Goal: Task Accomplishment & Management: Complete application form

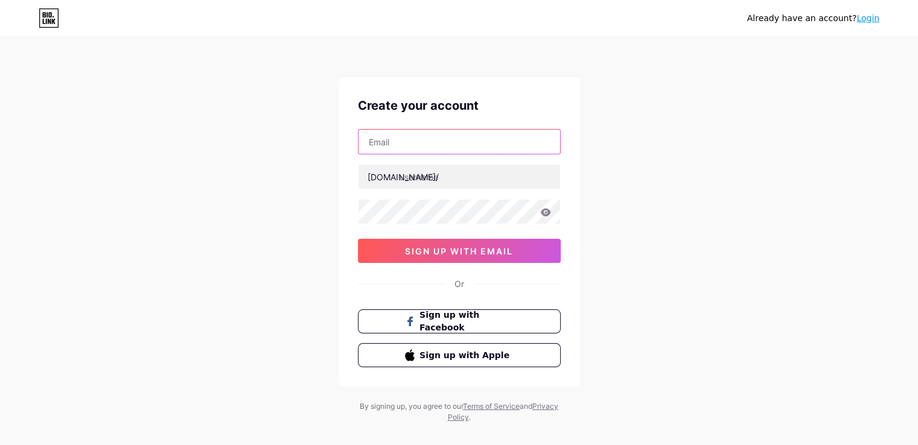
drag, startPoint x: 0, startPoint y: 0, endPoint x: 406, endPoint y: 139, distance: 428.9
click at [406, 139] on input "text" at bounding box center [460, 142] width 202 height 24
type input "[EMAIL_ADDRESS][DOMAIN_NAME]"
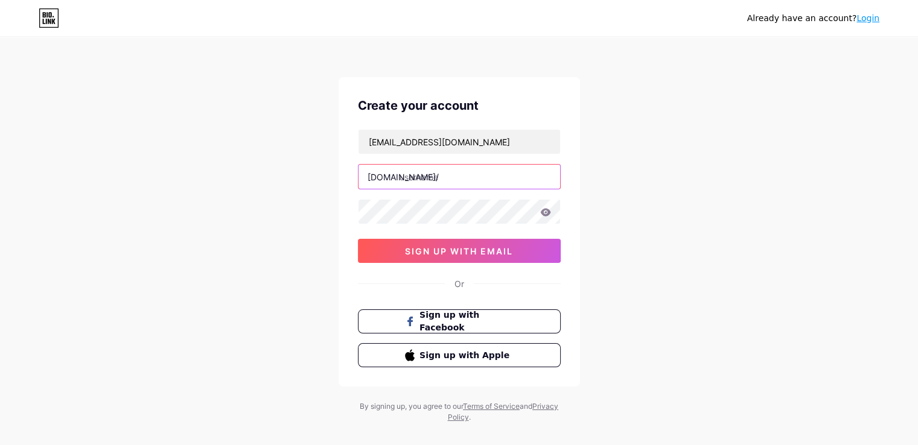
click at [464, 176] on input "text" at bounding box center [460, 177] width 202 height 24
type input "midtownrealty"
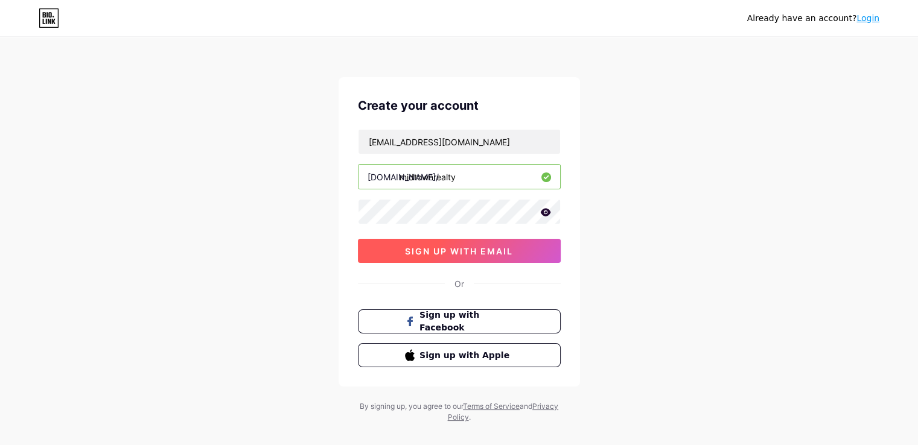
click at [462, 254] on span "sign up with email" at bounding box center [459, 251] width 108 height 10
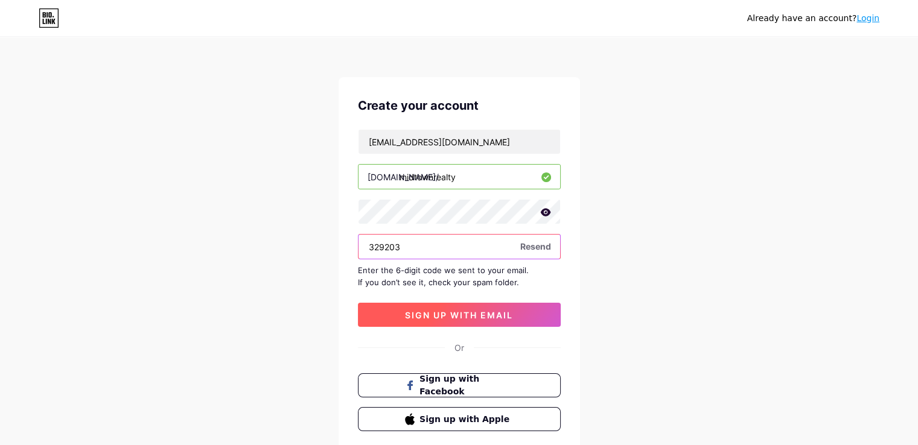
type input "329203"
click at [476, 308] on button "sign up with email" at bounding box center [459, 315] width 203 height 24
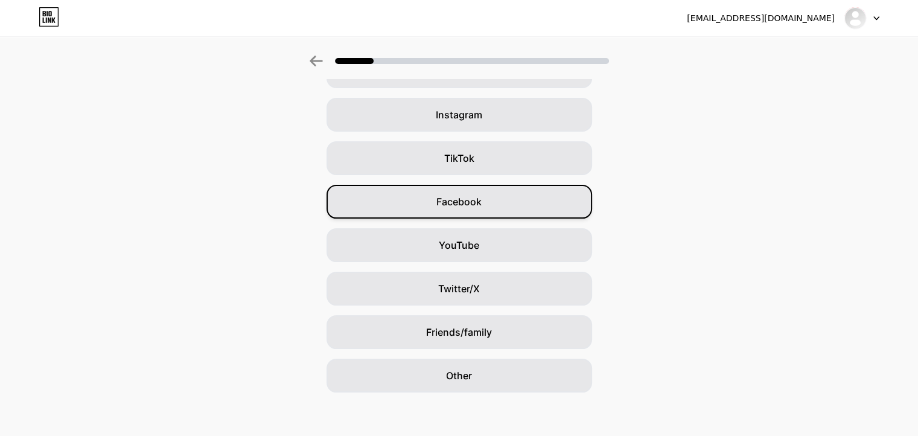
scroll to position [85, 0]
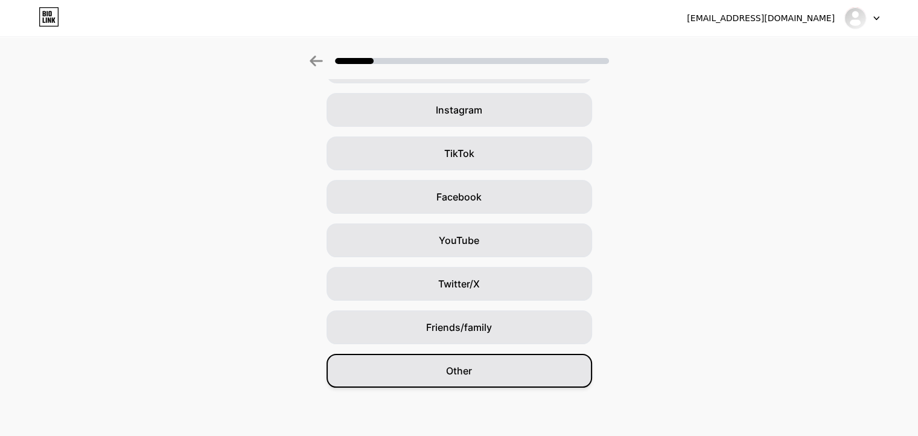
click at [466, 370] on span "Other" at bounding box center [459, 370] width 26 height 14
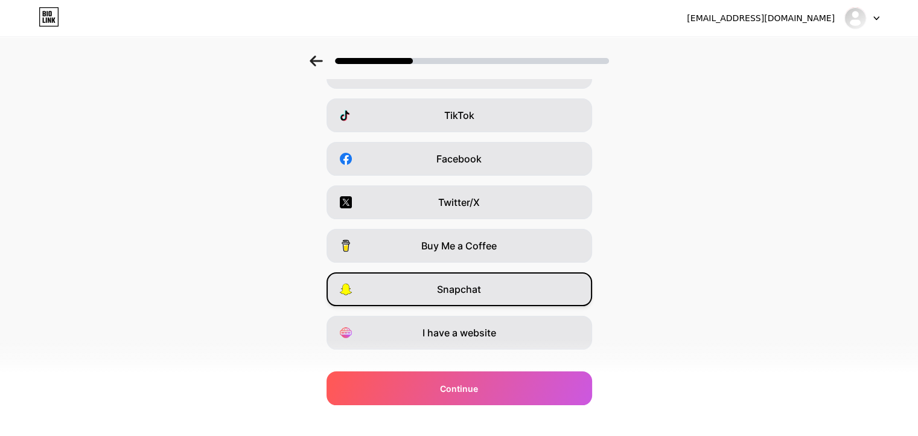
scroll to position [145, 0]
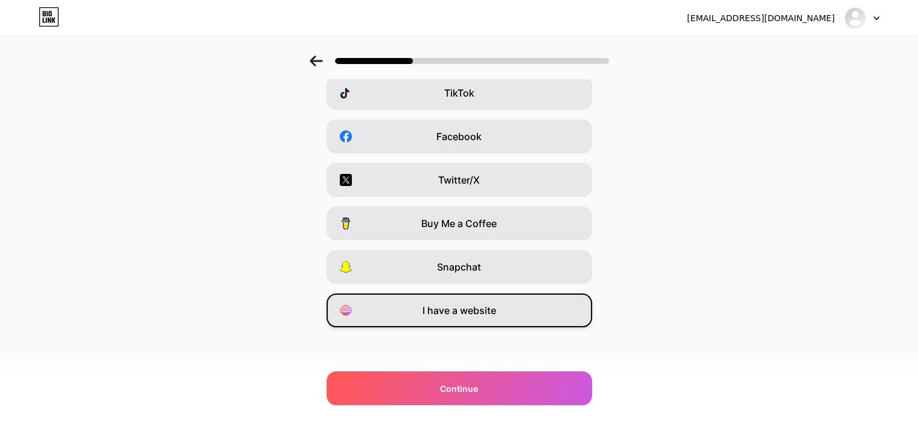
click at [463, 310] on span "I have a website" at bounding box center [460, 310] width 74 height 14
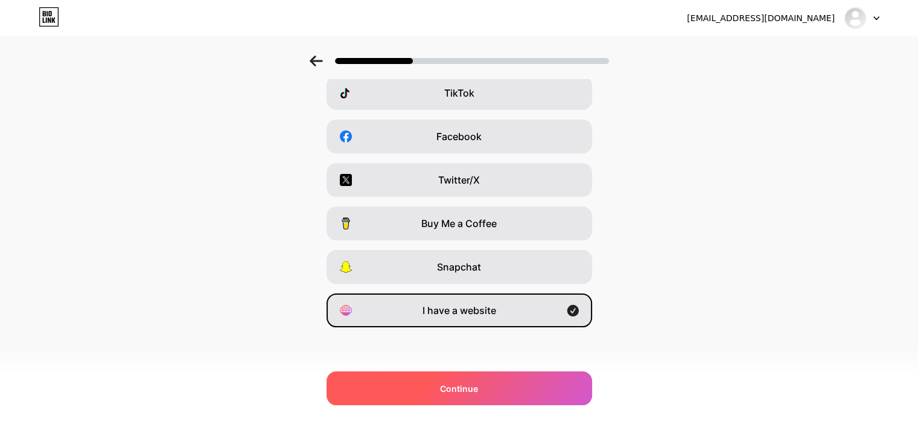
click at [468, 387] on span "Continue" at bounding box center [459, 388] width 38 height 13
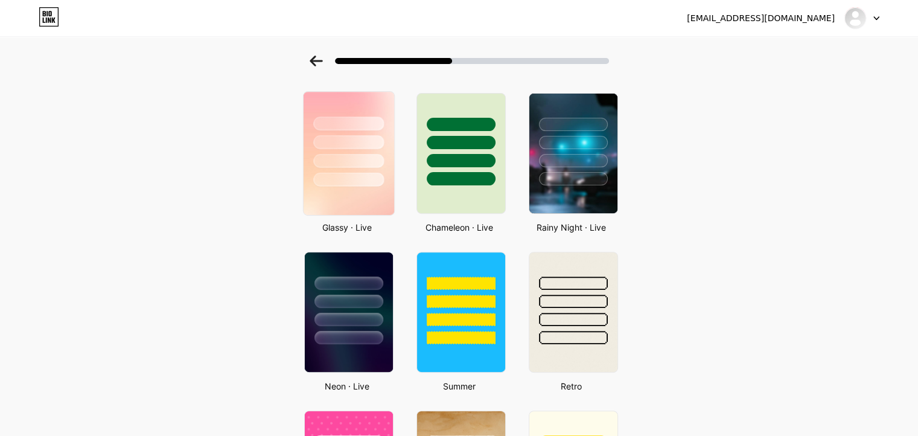
scroll to position [483, 0]
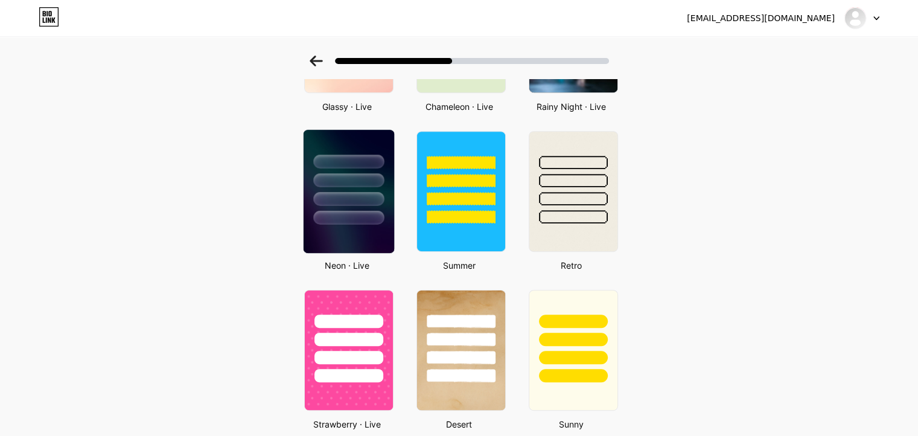
click at [353, 192] on div at bounding box center [348, 199] width 71 height 14
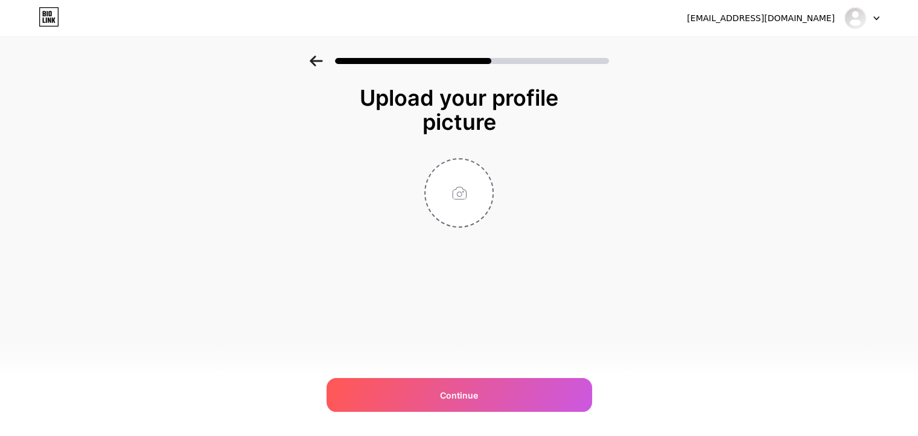
scroll to position [0, 0]
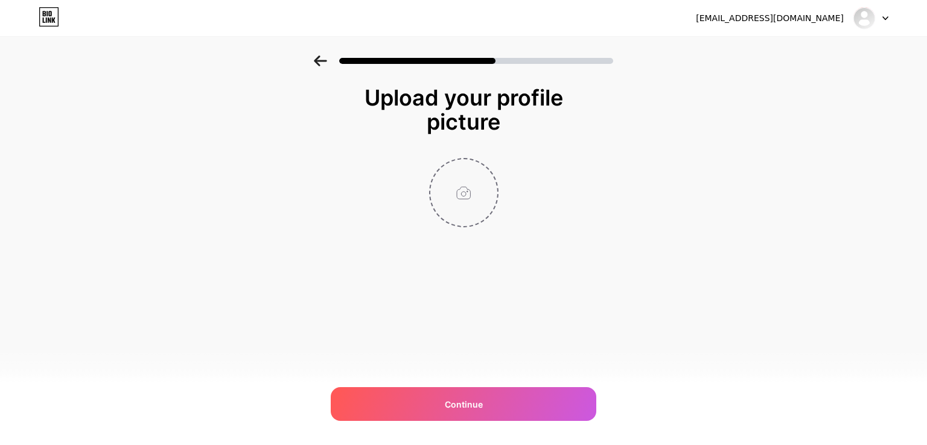
click at [466, 203] on input "file" at bounding box center [463, 192] width 67 height 67
type input "C:\fakepath\Mid Town Realty Logo.png"
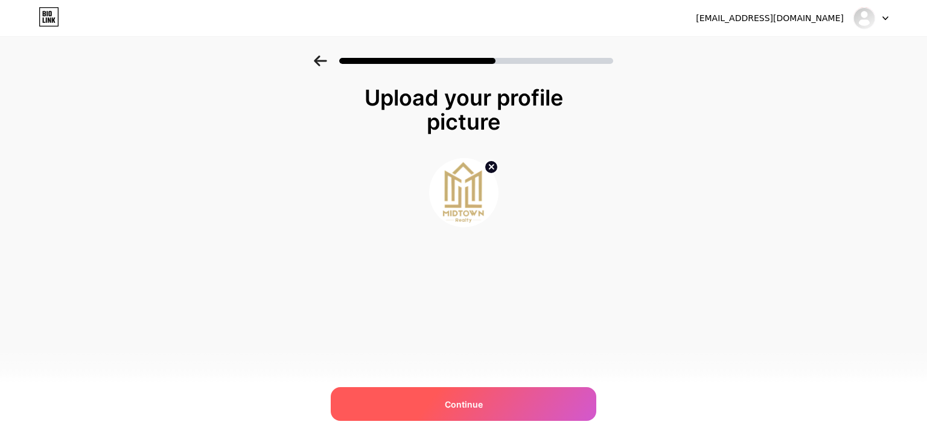
click at [476, 400] on span "Continue" at bounding box center [464, 404] width 38 height 13
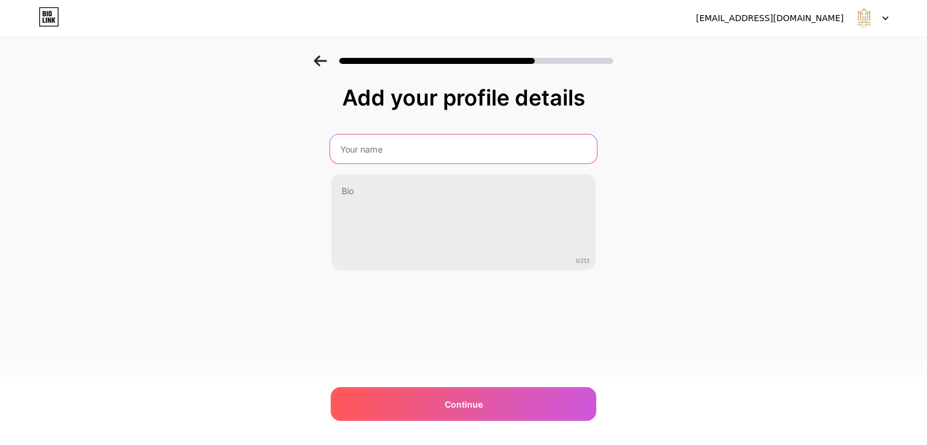
click at [415, 145] on input "text" at bounding box center [463, 149] width 267 height 29
type input "Midtown Realty"
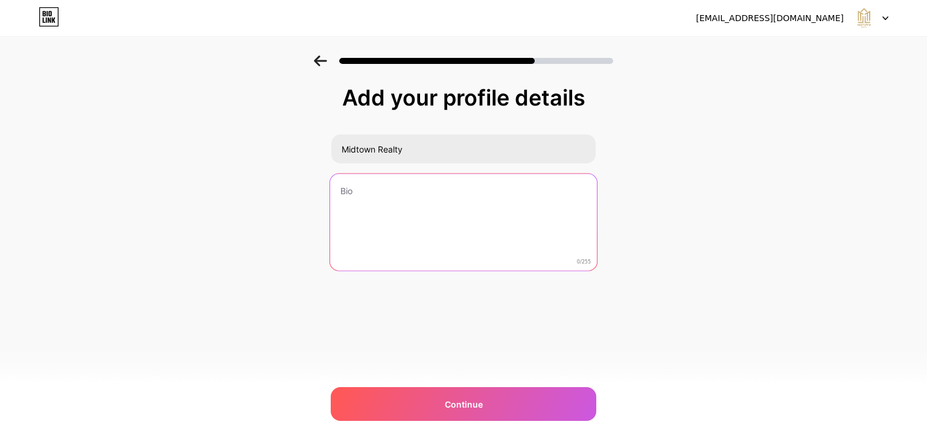
paste textarea "Midtownrealty, the best real estate property dealer in Noida, offers a wide ran…"
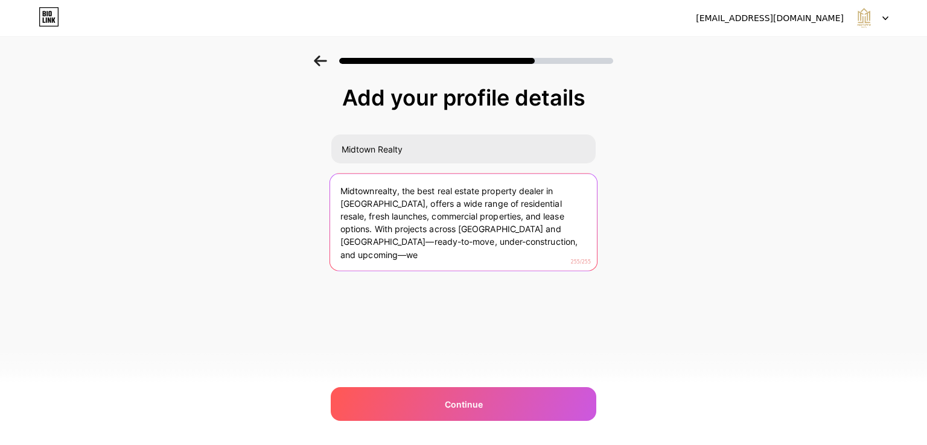
click at [374, 187] on textarea "Midtownrealty, the best real estate property dealer in Noida, offers a wide ran…" at bounding box center [463, 223] width 267 height 98
drag, startPoint x: 512, startPoint y: 215, endPoint x: 525, endPoint y: 242, distance: 30.0
click at [525, 242] on textarea "MidtownRealty, the best real estate property dealer in Noida, offers a wide ran…" at bounding box center [463, 223] width 267 height 98
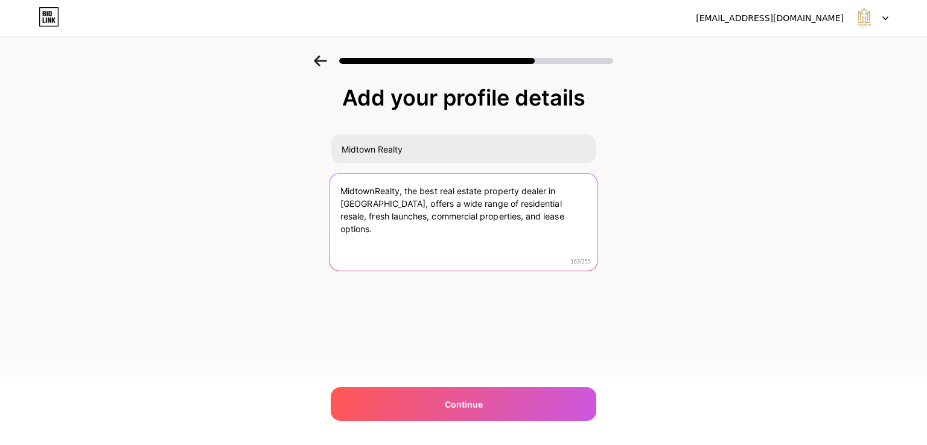
paste textarea "we help you find the perfect property with ease, trust, and expert guidance. Yo…"
drag, startPoint x: 342, startPoint y: 240, endPoint x: 435, endPoint y: 240, distance: 92.4
click at [435, 240] on textarea "MidtownRealty, the best real estate property dealer in Noida, offers a wide ran…" at bounding box center [463, 223] width 267 height 98
click at [374, 190] on textarea "MidtownRealty, the best real estate property dealer in Noida, offers a wide ran…" at bounding box center [463, 223] width 267 height 98
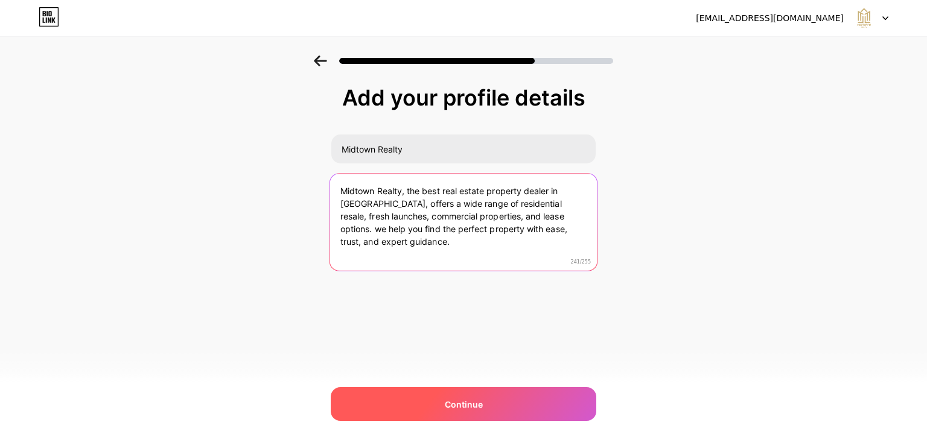
type textarea "Midtown Realty, the best real estate property dealer in Noida, offers a wide ra…"
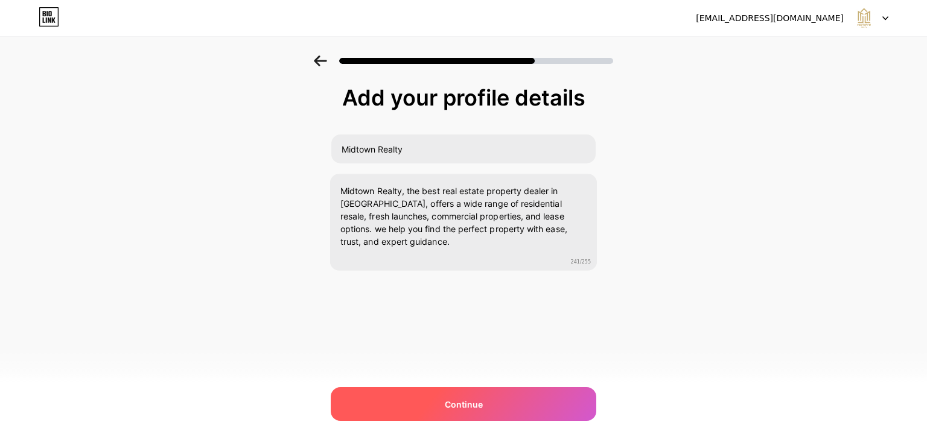
click at [468, 400] on span "Continue" at bounding box center [464, 404] width 38 height 13
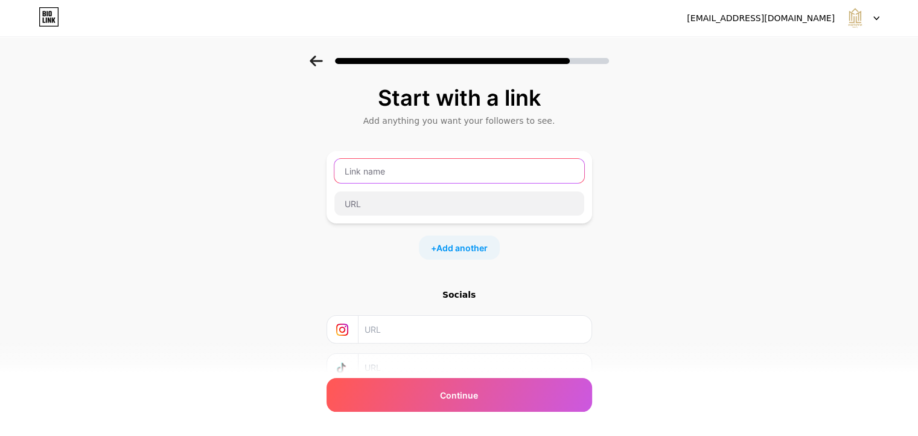
click at [397, 174] on input "text" at bounding box center [459, 171] width 250 height 24
paste input "Group 108"
type input "Group 108"
click at [469, 249] on span "Add another" at bounding box center [461, 247] width 51 height 13
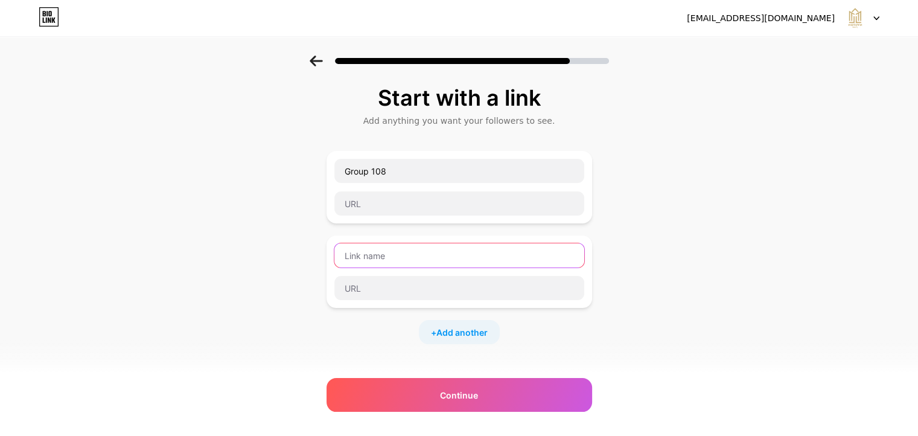
click at [390, 252] on input "text" at bounding box center [459, 255] width 250 height 24
paste input "Max Estates Sector 105 Noida"
type input "Max Estates Sector 105 Noida"
click at [462, 334] on span "Add another" at bounding box center [461, 332] width 51 height 13
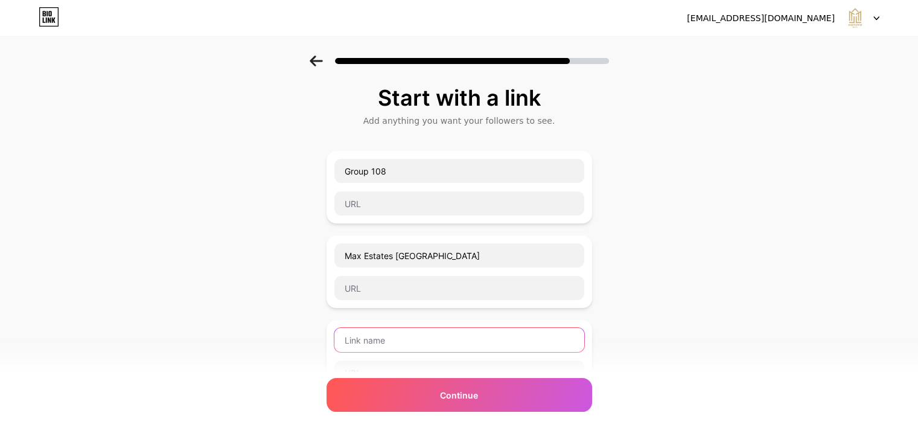
click at [372, 340] on input "text" at bounding box center [459, 340] width 250 height 24
paste input "Godrej Majesty"
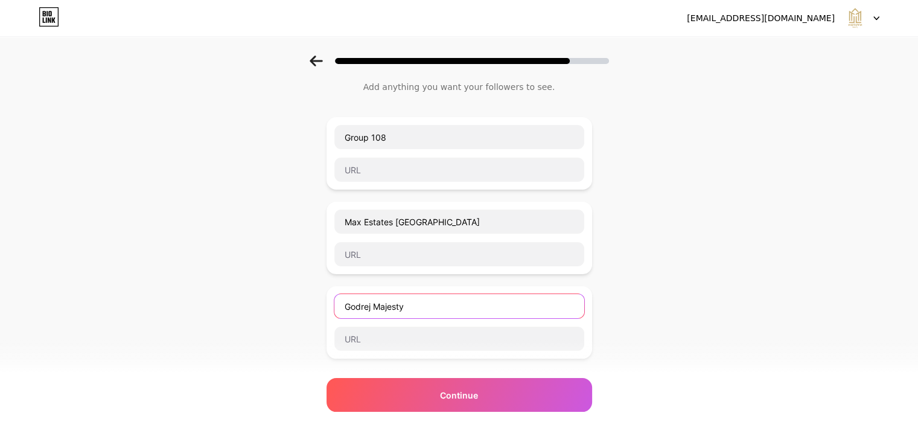
scroll to position [181, 0]
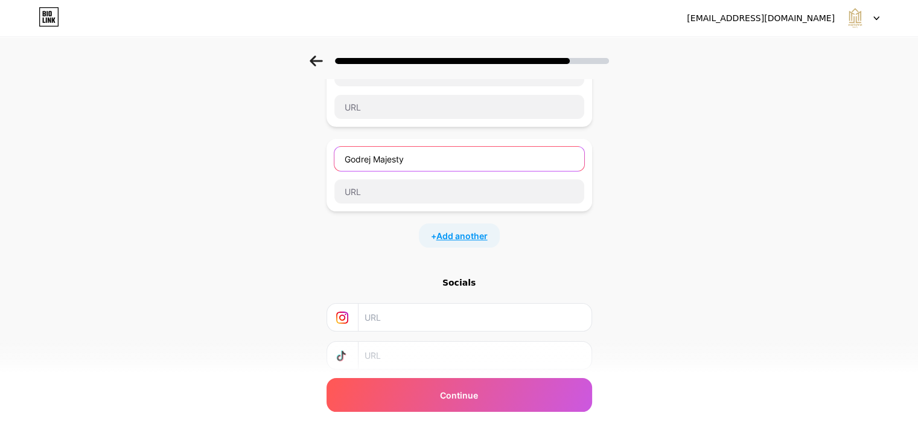
type input "Godrej Majesty"
click at [471, 234] on span "Add another" at bounding box center [461, 235] width 51 height 13
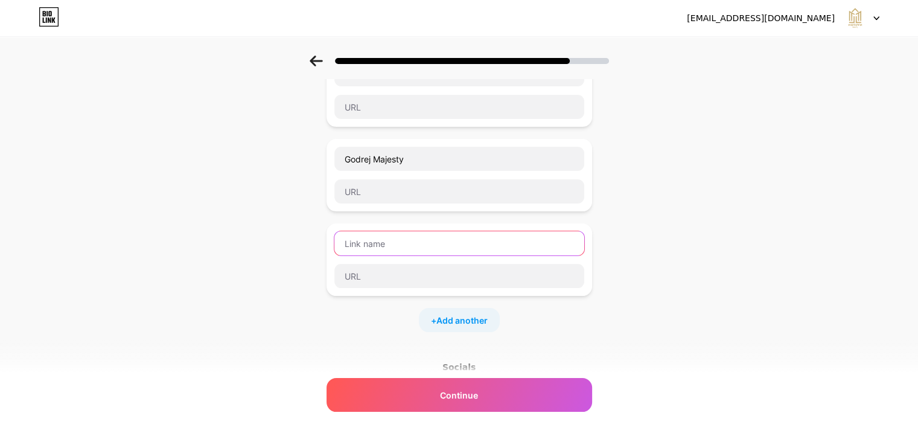
click at [378, 242] on input "text" at bounding box center [459, 243] width 250 height 24
paste input "Sobha Project"
type input "Sobha Project"
click at [474, 316] on span "Add another" at bounding box center [461, 320] width 51 height 13
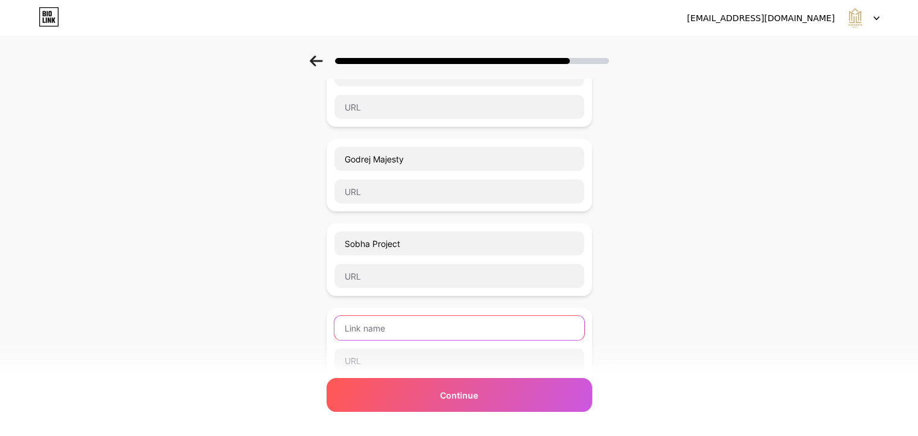
click at [389, 326] on input "text" at bounding box center [459, 328] width 250 height 24
paste input "Gulshan Dynasty Sector 144 Noida"
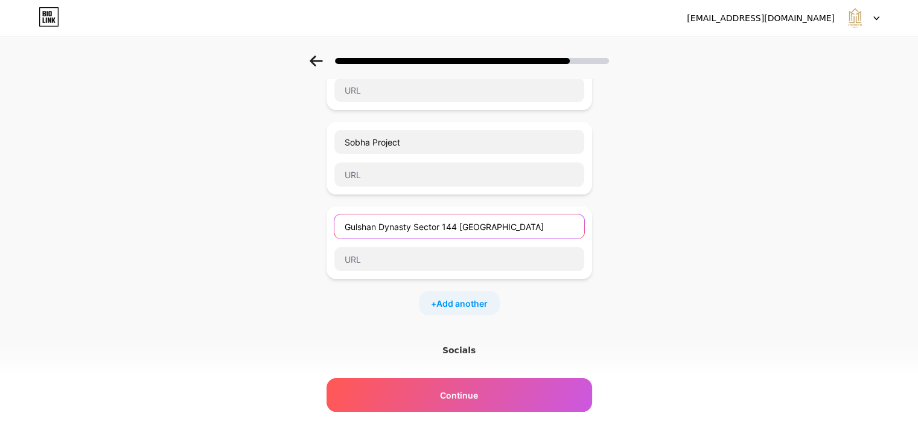
scroll to position [302, 0]
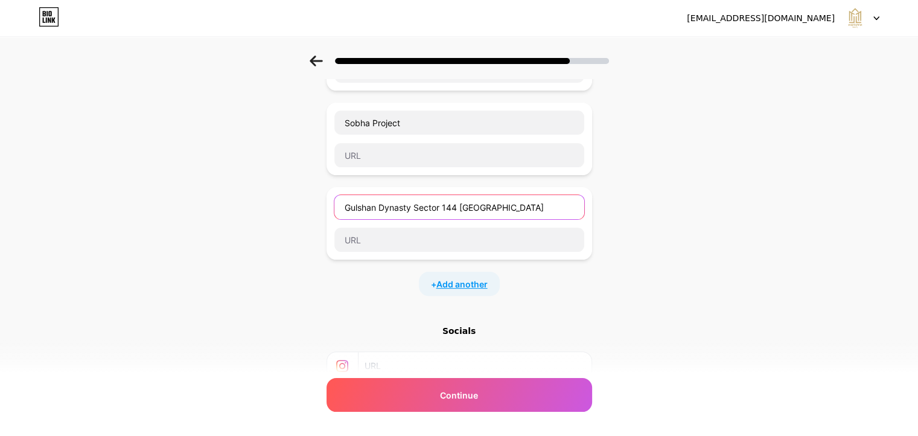
type input "Gulshan Dynasty Sector 144 Noida"
click at [462, 279] on span "Add another" at bounding box center [461, 284] width 51 height 13
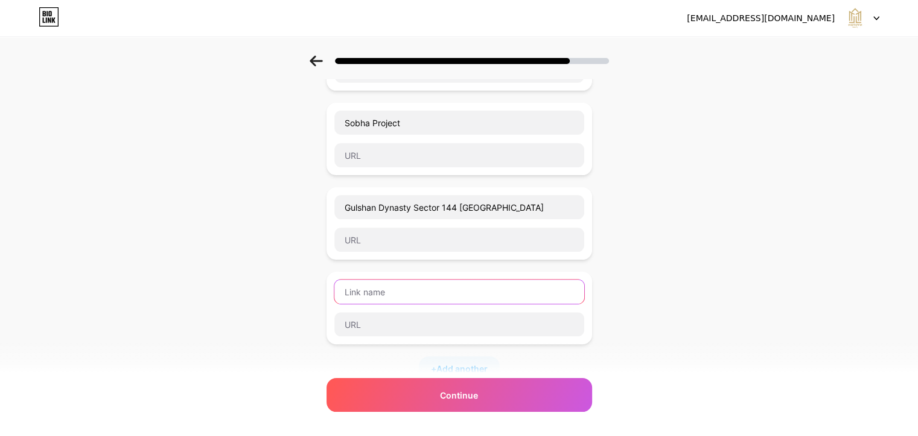
click at [376, 292] on input "text" at bounding box center [459, 291] width 250 height 24
paste input "Godrej Woods"
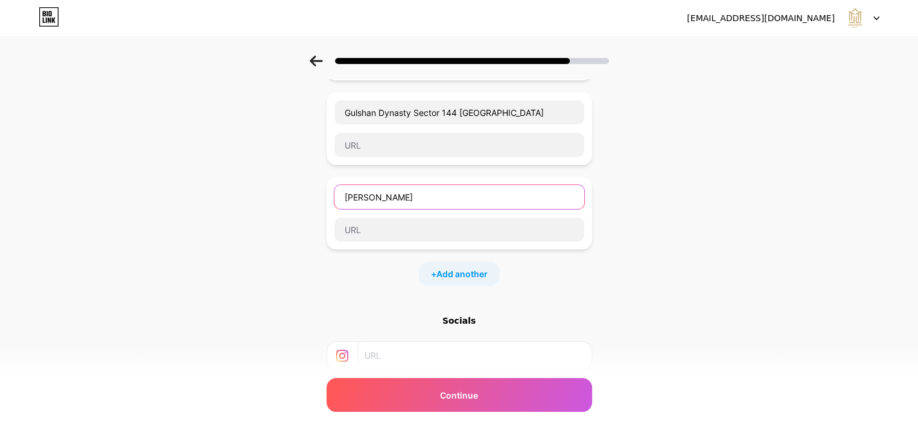
scroll to position [423, 0]
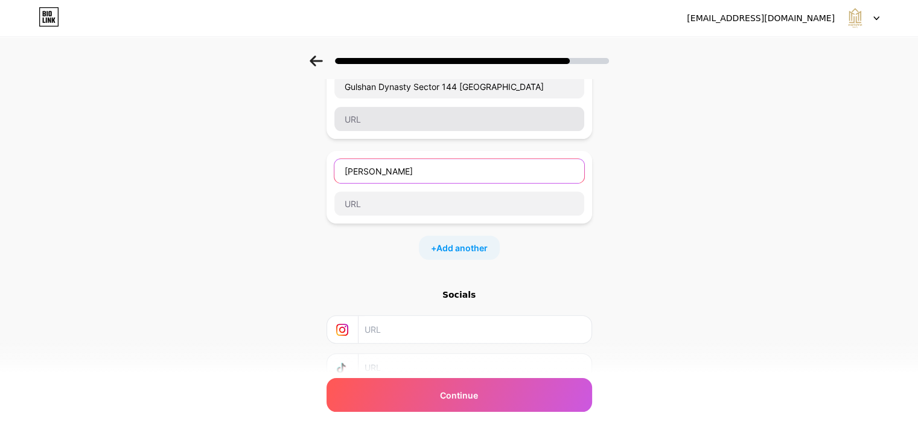
type input "Godrej Woods"
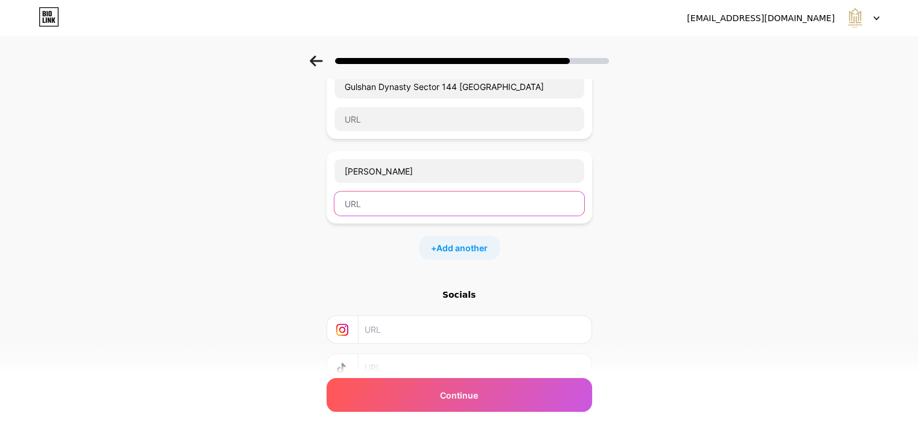
click at [383, 200] on input "text" at bounding box center [459, 203] width 250 height 24
paste input "https://midtownrealty.co.in/property/residential-resale/godrej-woods"
type input "https://midtownrealty.co.in/property/residential-resale/godrej-woods"
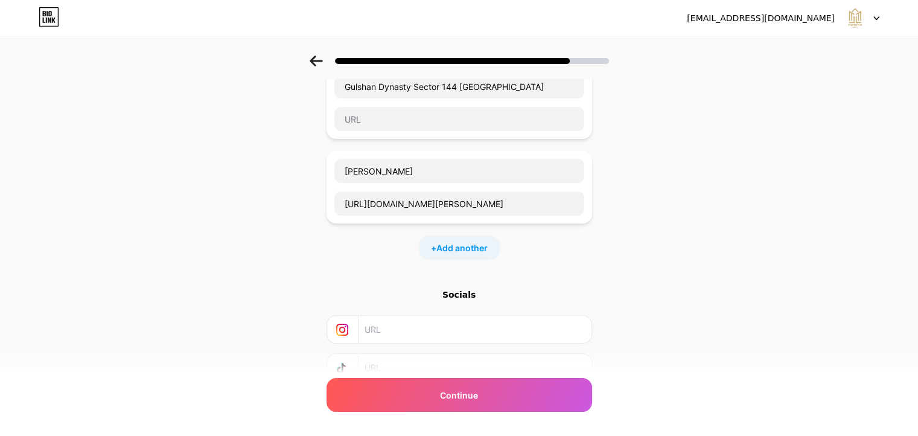
click at [229, 222] on div "Start with a link Add anything you want your followers to see. Group 108 Max Es…" at bounding box center [459, 56] width 918 height 847
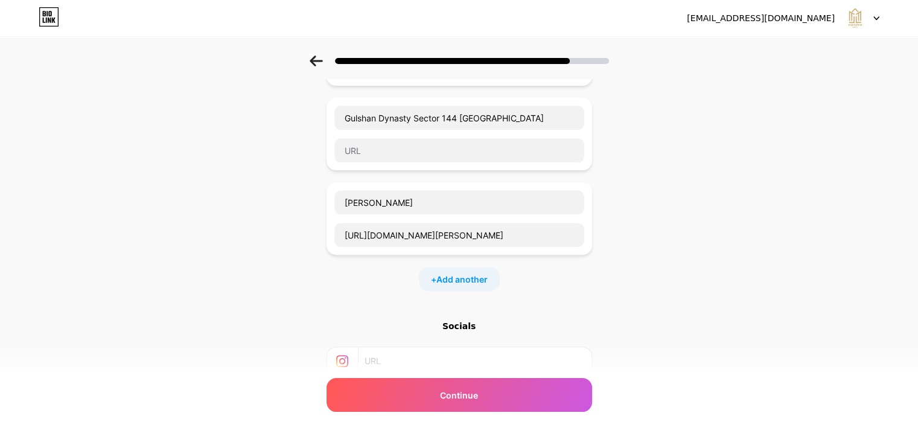
scroll to position [362, 0]
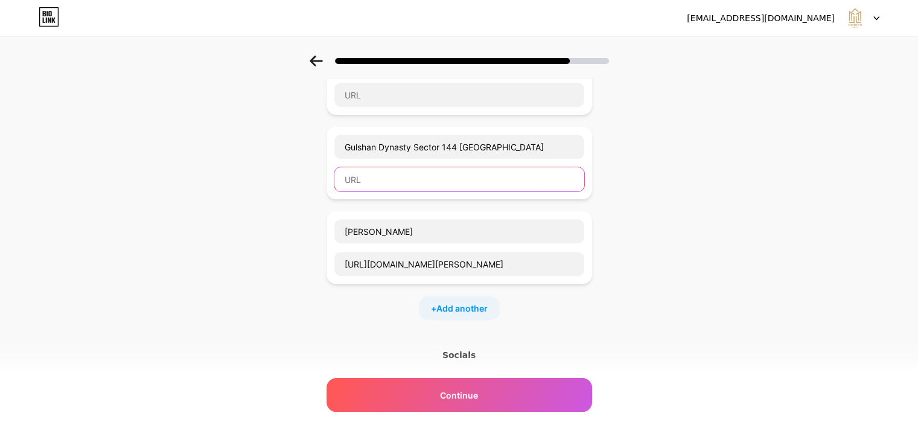
click at [388, 176] on input "text" at bounding box center [459, 179] width 250 height 24
paste input "https://midtownrealty.co.in/property/residential-resale/gulshan-dynasty-sector-…"
type input "https://midtownrealty.co.in/property/residential-resale/gulshan-dynasty-sector-…"
click at [181, 228] on div "Start with a link Add anything you want your followers to see. Group 108 Max Es…" at bounding box center [459, 116] width 918 height 847
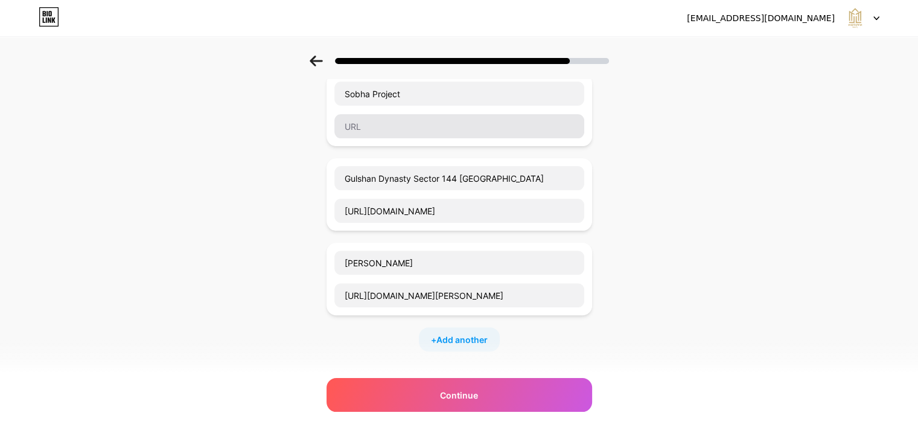
scroll to position [302, 0]
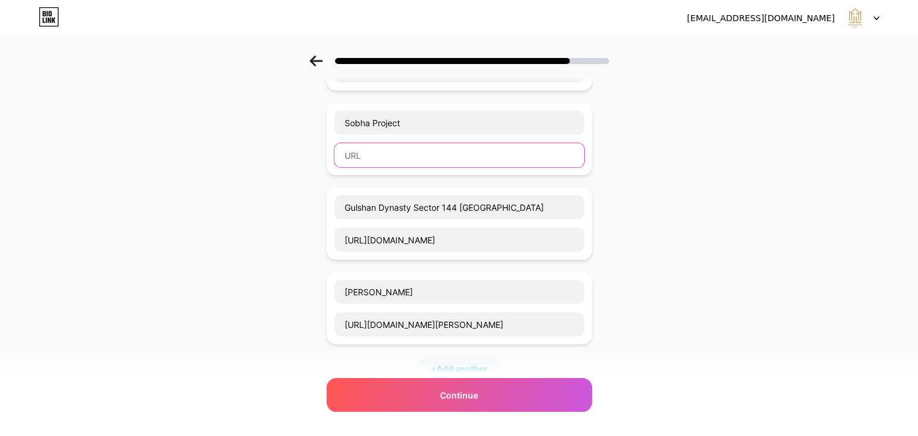
click at [398, 158] on input "text" at bounding box center [459, 155] width 250 height 24
paste input "https://midtownrealty.co.in/property/residential-fresh/sobha-project"
type input "https://midtownrealty.co.in/property/residential-fresh/sobha-project"
click at [234, 216] on div "Start with a link Add anything you want your followers to see. Group 108 Max Es…" at bounding box center [459, 177] width 918 height 847
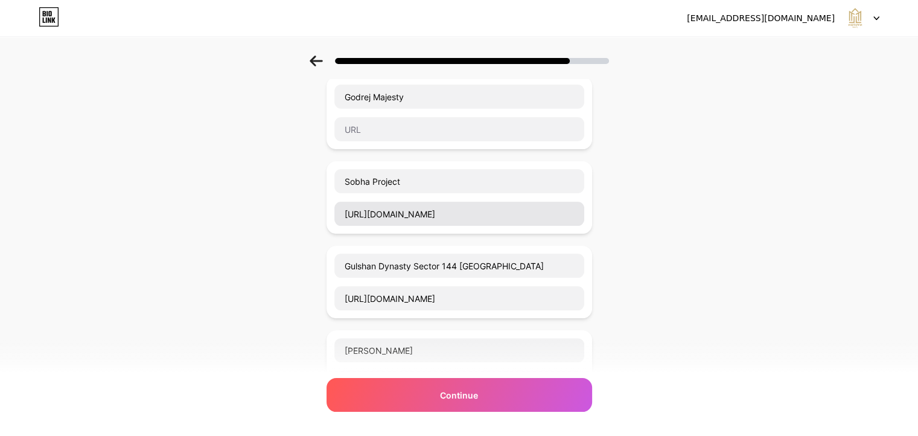
scroll to position [121, 0]
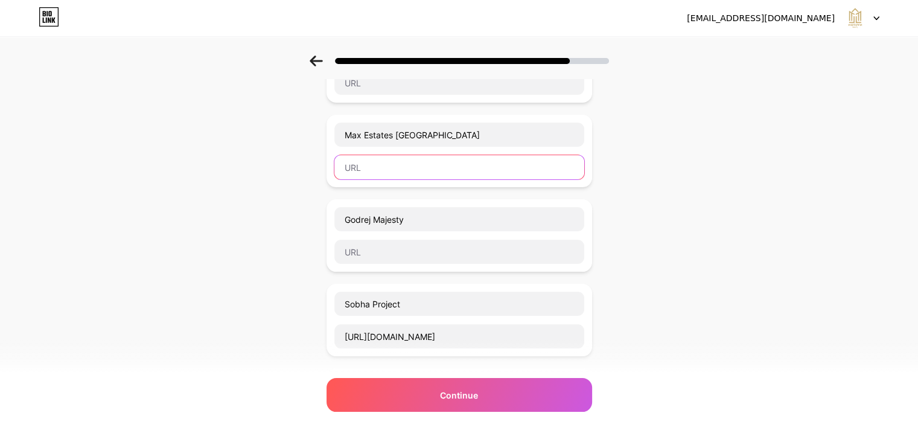
click at [394, 167] on input "text" at bounding box center [459, 167] width 250 height 24
paste input "https://midtownrealty.co.in/property/residential-fresh/max-estates-sector-105-n…"
type input "https://midtownrealty.co.in/property/residential-fresh/max-estates-sector-105-n…"
click at [262, 225] on div "Start with a link Add anything you want your followers to see. Group 108 Max Es…" at bounding box center [459, 358] width 918 height 847
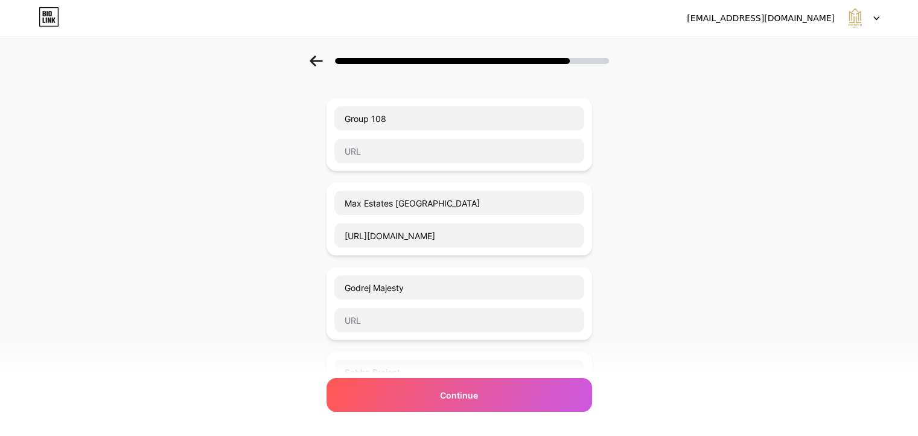
scroll to position [181, 0]
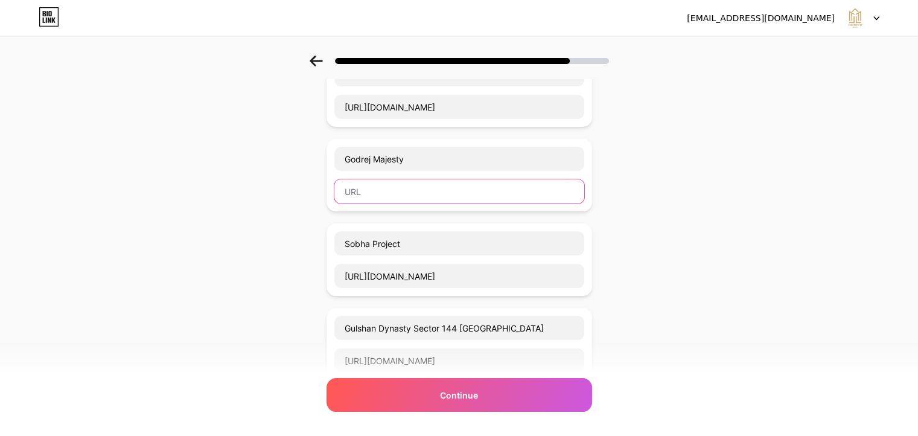
click at [440, 189] on input "text" at bounding box center [459, 191] width 250 height 24
paste input "https://midtownrealty.co.in/property/residential-fresh/godrej-majesty"
type input "https://midtownrealty.co.in/property/residential-fresh/godrej-majesty"
click at [164, 214] on div "Start with a link Add anything you want your followers to see. Group 108 Max Es…" at bounding box center [459, 297] width 918 height 847
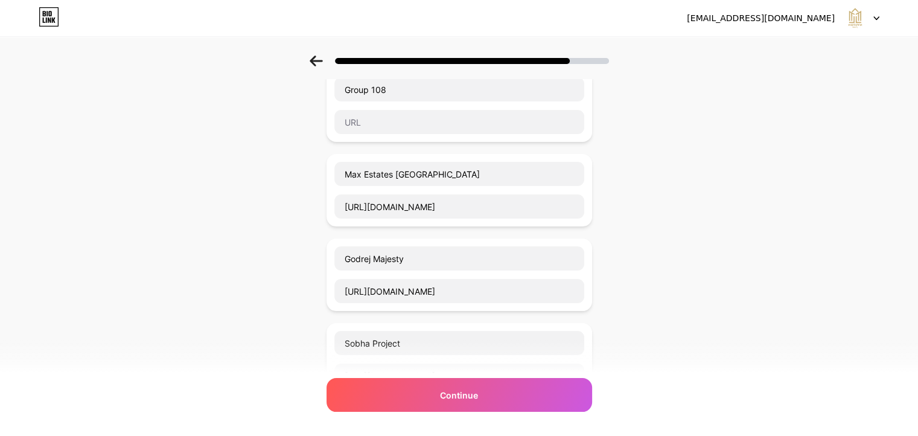
scroll to position [60, 0]
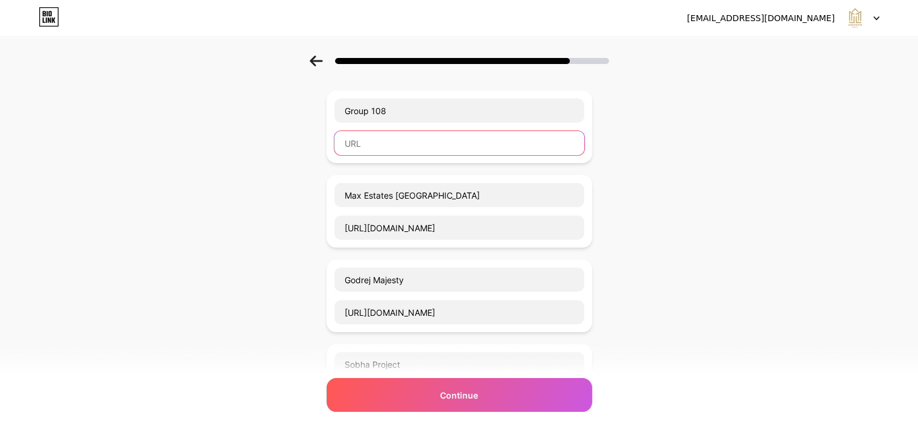
click at [396, 140] on input "text" at bounding box center [459, 143] width 250 height 24
paste input "https://midtownrealty.co.in/property/commercial/group-108"
type input "https://midtownrealty.co.in/property/commercial/group-108"
click at [252, 174] on div "Start with a link Add anything you want your followers to see. Group 108 https:…" at bounding box center [459, 418] width 918 height 847
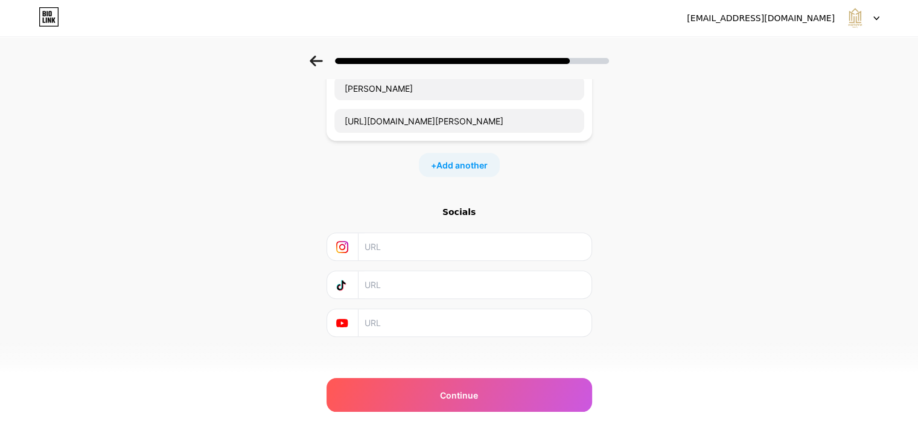
scroll to position [511, 0]
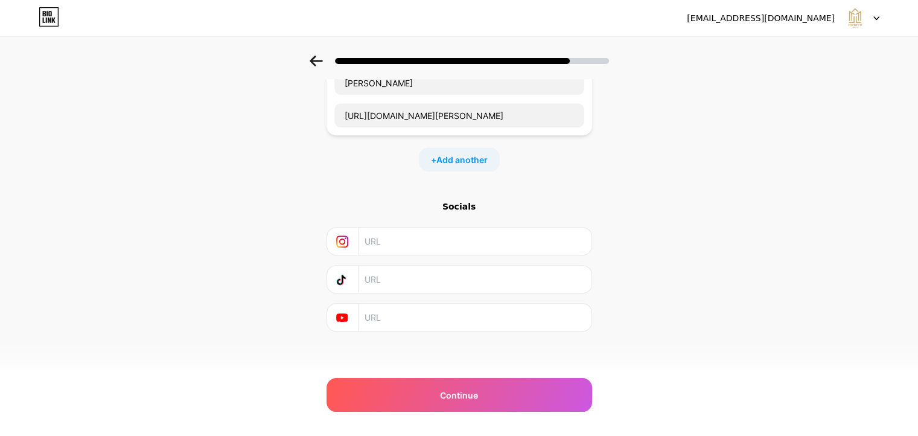
click at [433, 239] on input "text" at bounding box center [474, 241] width 219 height 27
click at [466, 153] on span "Add another" at bounding box center [461, 159] width 51 height 13
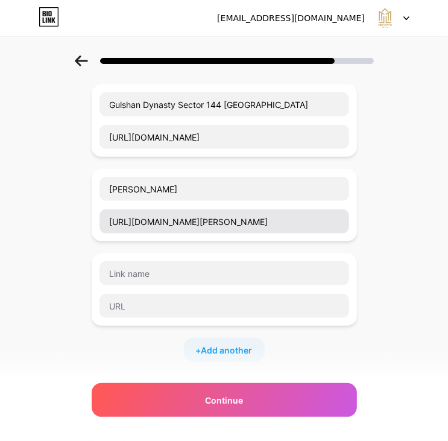
scroll to position [423, 0]
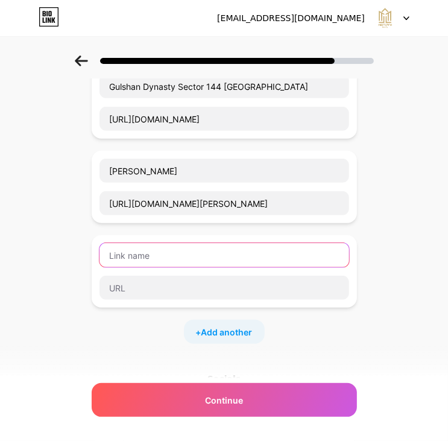
click at [155, 251] on input "text" at bounding box center [225, 255] width 250 height 24
paste input "Max Estate 128"
type input "Max Estate 128"
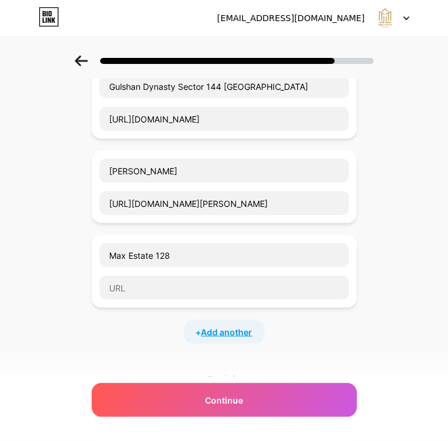
click at [253, 327] on span "Add another" at bounding box center [227, 332] width 51 height 13
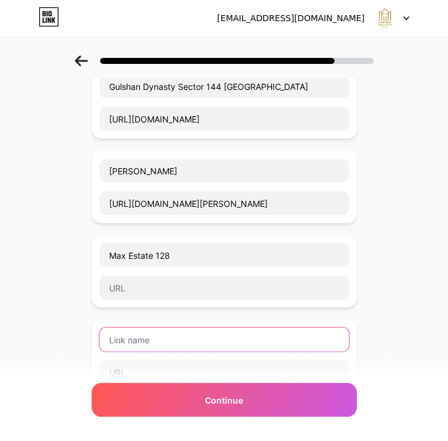
click at [171, 334] on input "text" at bounding box center [225, 340] width 250 height 24
paste input "Godrej Tropical Isle"
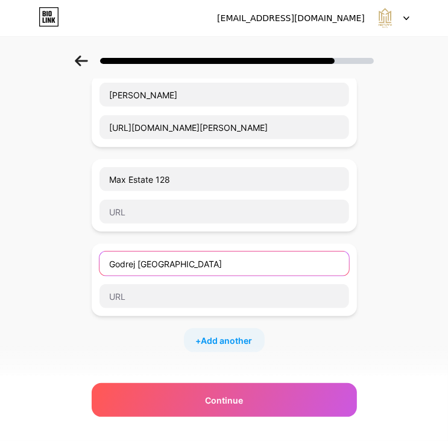
scroll to position [604, 0]
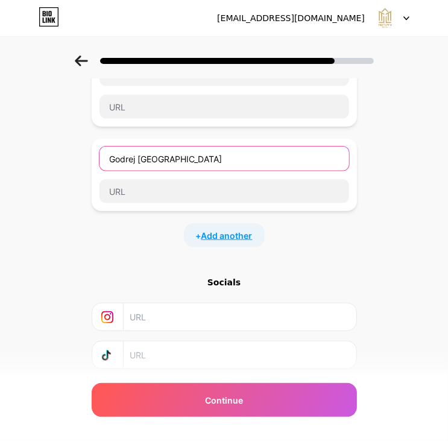
type input "Godrej Tropical Isle"
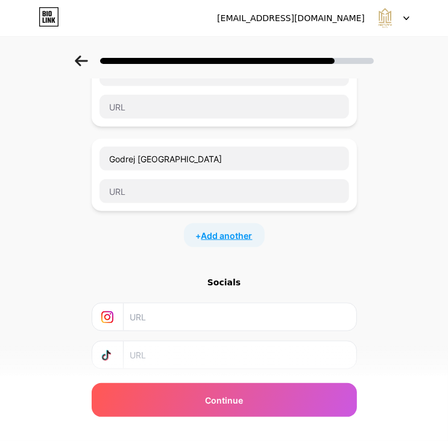
click at [224, 230] on span "Add another" at bounding box center [227, 235] width 51 height 13
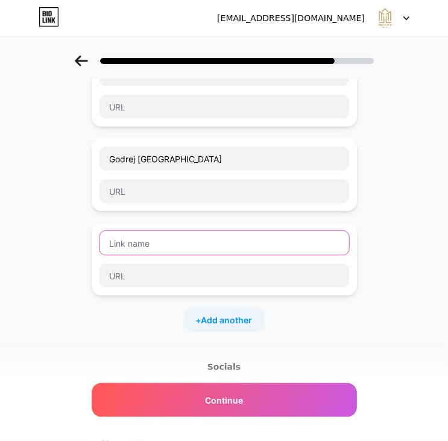
click at [219, 238] on input "text" at bounding box center [225, 243] width 250 height 24
paste input "Godrej Jardinia"
type input "Godrej Jardinia"
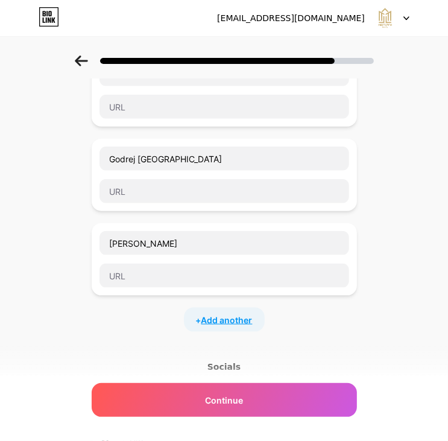
click at [235, 320] on span "Add another" at bounding box center [227, 320] width 51 height 13
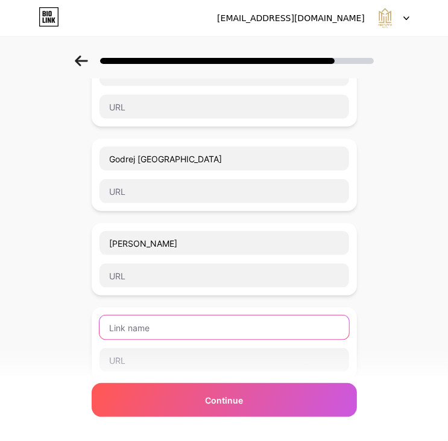
click at [162, 316] on input "text" at bounding box center [225, 328] width 250 height 24
paste input "Gulshan Botnia"
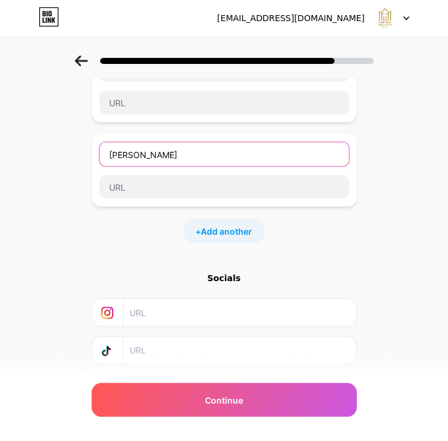
scroll to position [785, 0]
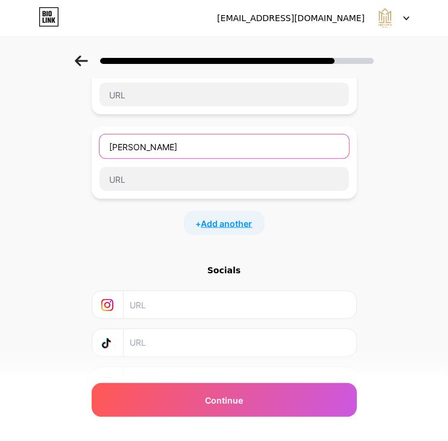
type input "Gulshan Botnia"
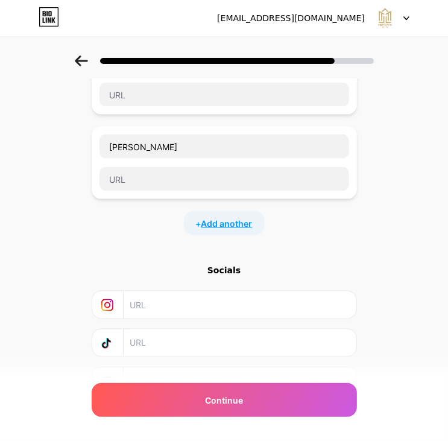
click at [238, 218] on span "Add another" at bounding box center [227, 223] width 51 height 13
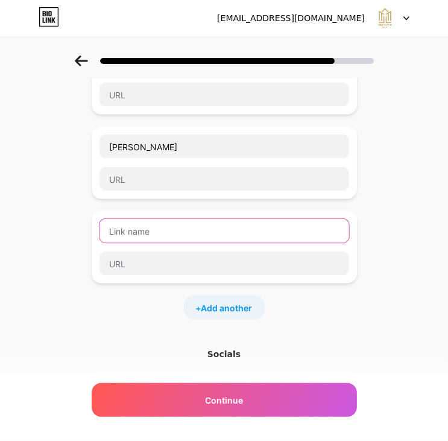
click at [158, 228] on input "text" at bounding box center [225, 231] width 250 height 24
paste input "The Prestige City Indirapuram"
type input "The Prestige City Indirapuram"
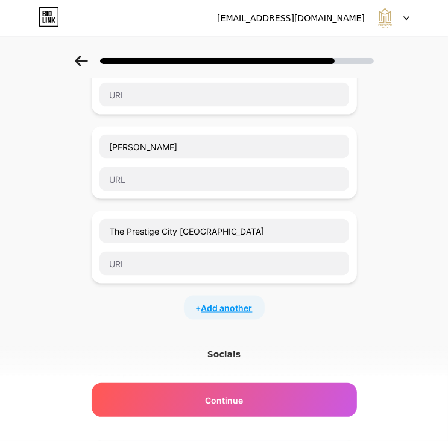
click at [231, 307] on span "Add another" at bounding box center [227, 308] width 51 height 13
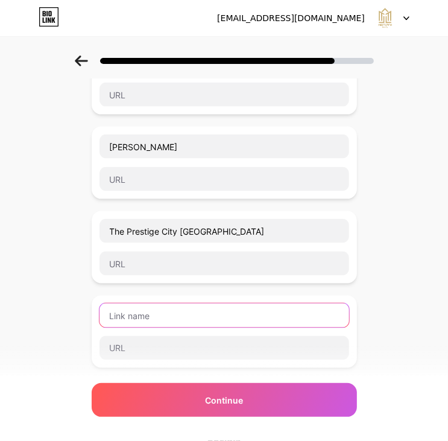
click at [156, 317] on input "text" at bounding box center [225, 316] width 250 height 24
paste input "County 1O7 - Sector 107, Noida"
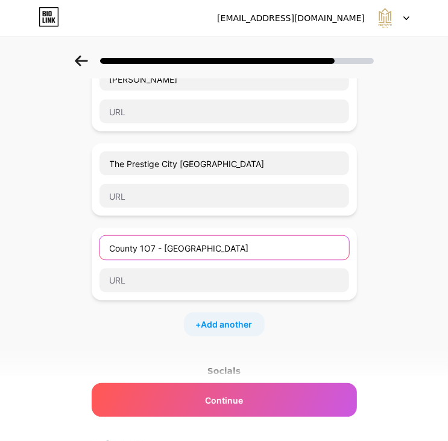
scroll to position [966, 0]
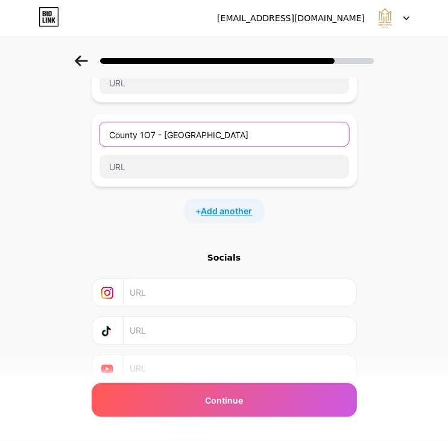
type input "County 1O7 - Sector 107, Noida"
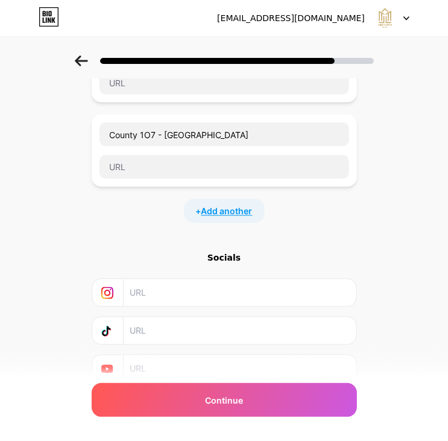
click at [226, 205] on span "Add another" at bounding box center [227, 211] width 51 height 13
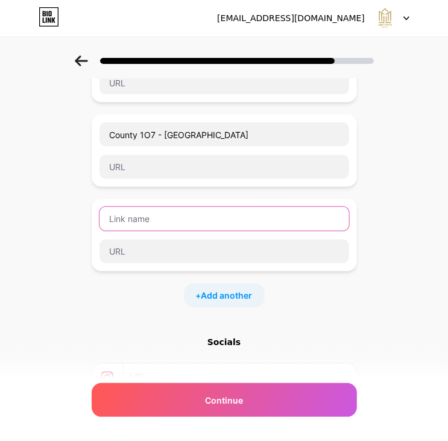
click at [205, 212] on input "text" at bounding box center [225, 219] width 250 height 24
paste input "CRC The Flagship"
type input "CRC The Flagship"
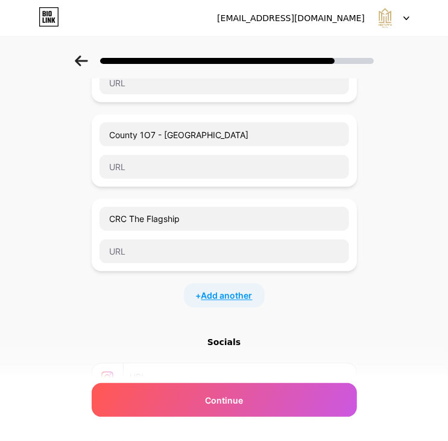
click at [216, 290] on span "Add another" at bounding box center [227, 296] width 51 height 13
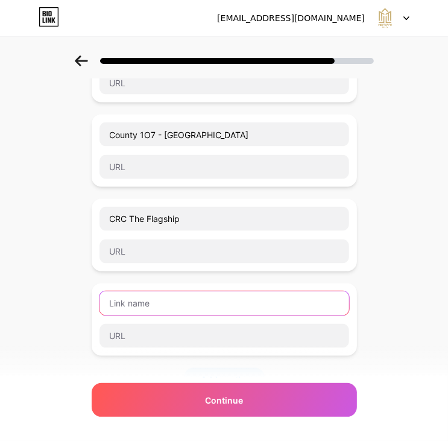
click at [164, 298] on input "text" at bounding box center [225, 304] width 250 height 24
paste input "FairFox Eon"
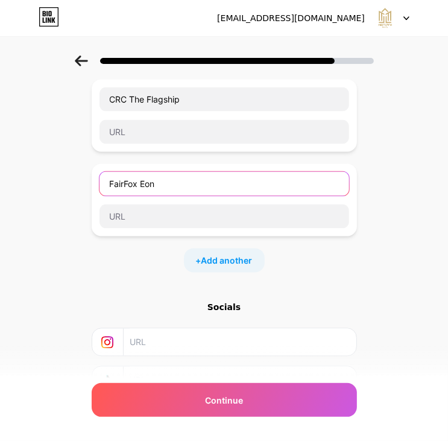
scroll to position [1087, 0]
type input "FairFox Eon"
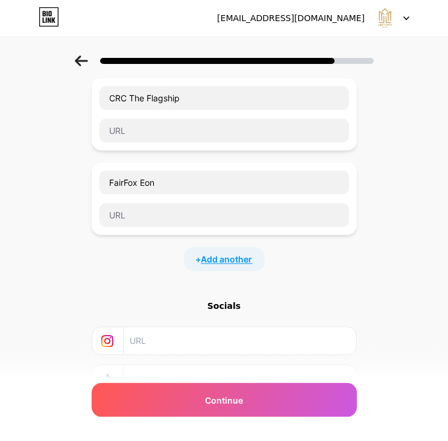
click at [234, 254] on span "Add another" at bounding box center [227, 260] width 51 height 13
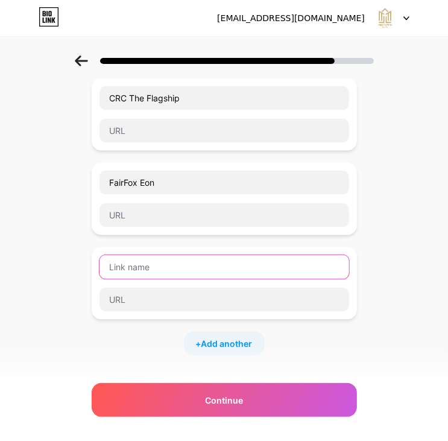
click at [151, 260] on input "text" at bounding box center [225, 267] width 250 height 24
paste input "Stellar Okas 1425"
type input "Stellar Okas 1425"
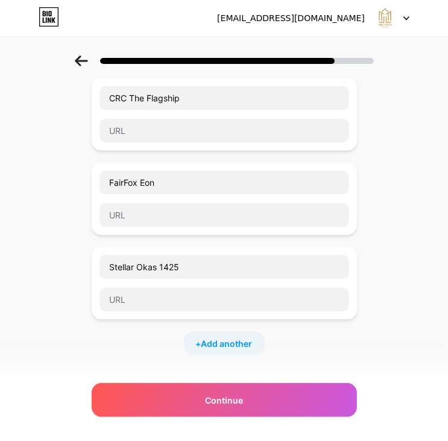
drag, startPoint x: 246, startPoint y: 336, endPoint x: 217, endPoint y: 317, distance: 34.5
click at [245, 338] on span "Add another" at bounding box center [227, 344] width 51 height 13
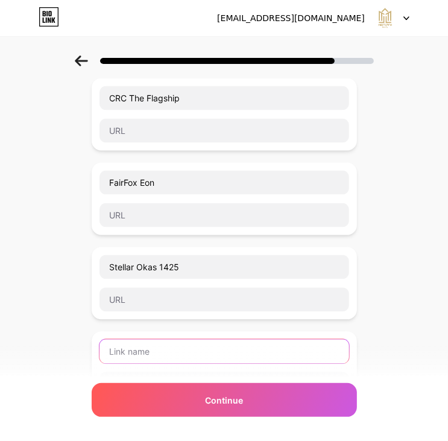
click at [153, 346] on input "text" at bounding box center [225, 352] width 250 height 24
paste input "Stellar Okas 1423"
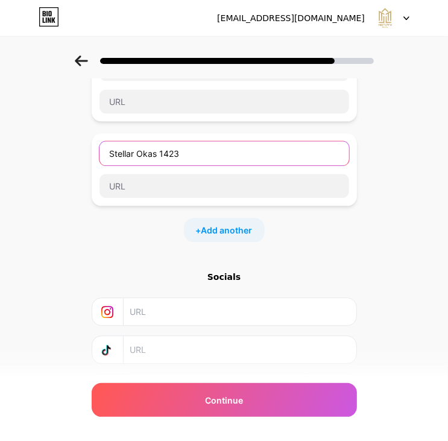
scroll to position [1328, 0]
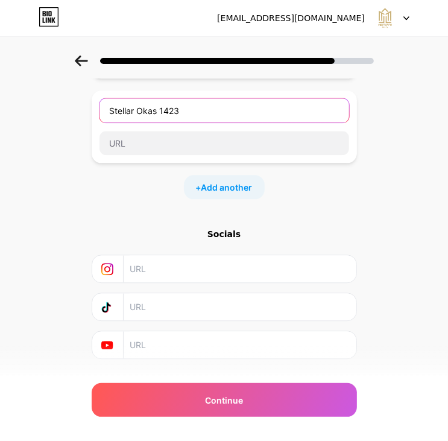
type input "Stellar Okas 1423"
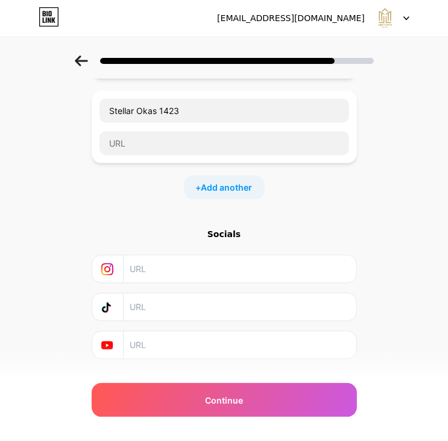
click at [237, 175] on div "+ Add another" at bounding box center [224, 187] width 81 height 24
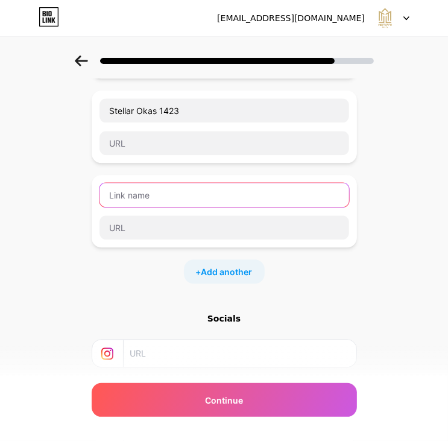
click at [202, 187] on input "text" at bounding box center [225, 195] width 250 height 24
paste input "Max Square Sector 129 Noida"
type input "Max Square Sector 129 Noida"
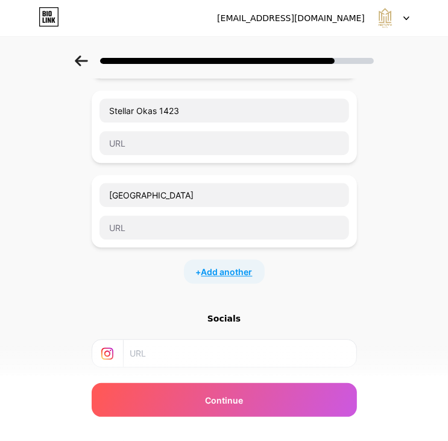
click at [232, 266] on span "Add another" at bounding box center [227, 272] width 51 height 13
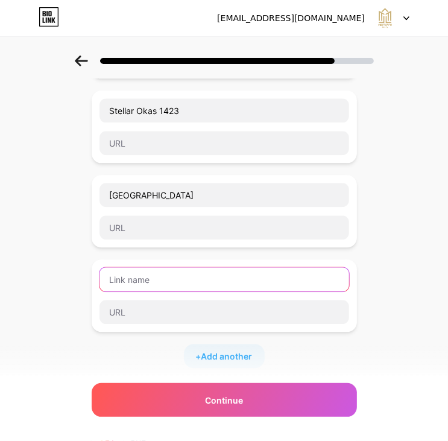
click at [160, 274] on input "text" at bounding box center [225, 279] width 250 height 24
paste input "DLF Techpark Sector 143A Noida"
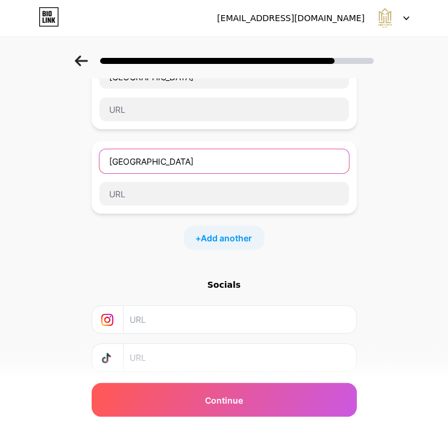
scroll to position [1449, 0]
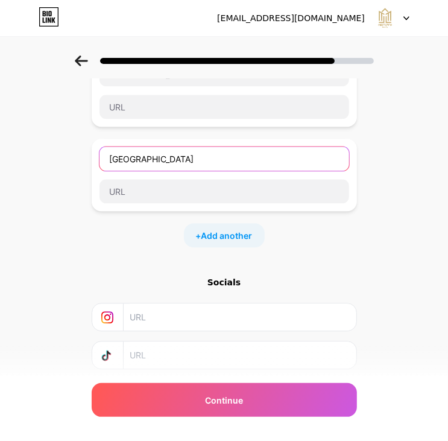
type input "DLF Techpark Sector 143A Noida"
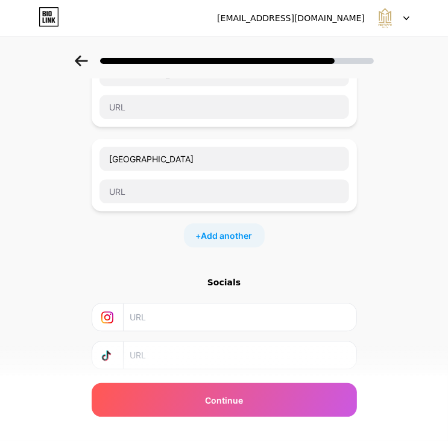
click at [237, 223] on div "+ Add another" at bounding box center [224, 235] width 81 height 24
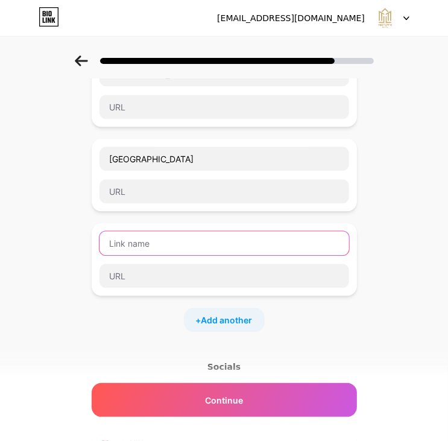
click at [145, 231] on input "text" at bounding box center [225, 243] width 250 height 24
paste input "Riana Tower"
type input "Riana Tower"
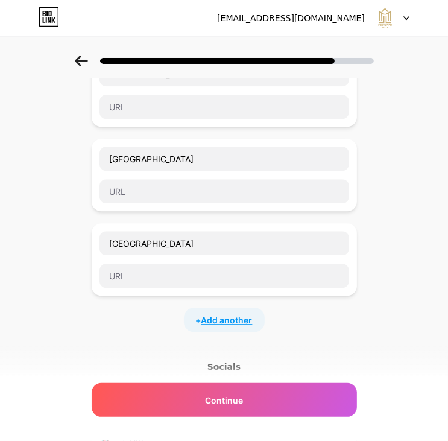
click at [210, 314] on span "Add another" at bounding box center [227, 320] width 51 height 13
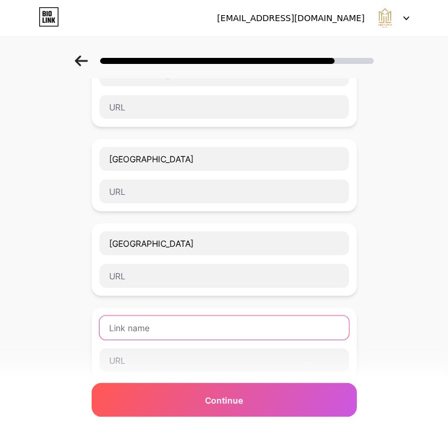
click at [165, 324] on input "text" at bounding box center [225, 328] width 250 height 24
paste input "Shobha Sector 1"
type input "Shobha Sector 1"
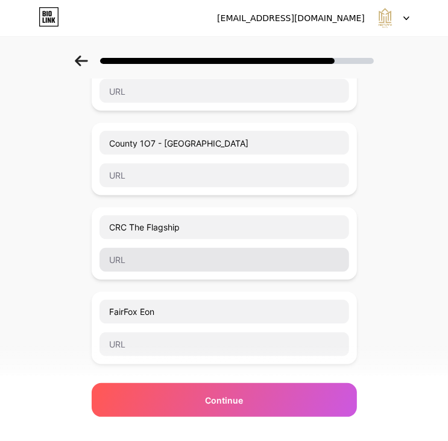
scroll to position [1018, 0]
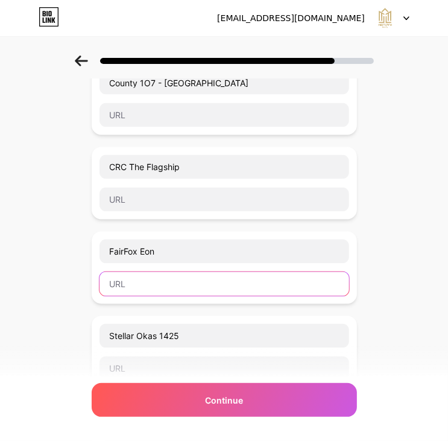
click at [135, 273] on input "text" at bounding box center [225, 284] width 250 height 24
paste input "https://midtownrealty.co.in/property/commercial/fairfox-eon"
type input "https://midtownrealty.co.in/property/commercial/fairfox-eon"
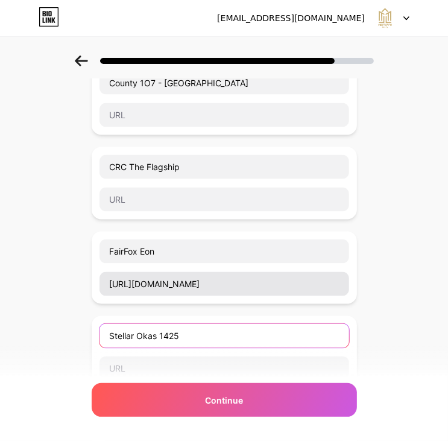
scroll to position [0, 0]
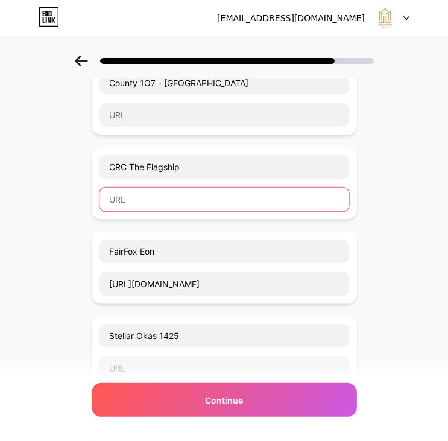
click at [151, 193] on input "text" at bounding box center [225, 200] width 250 height 24
paste input "https://midtownrealty.co.in/property/commercial/crc-the-flagship"
type input "https://midtownrealty.co.in/property/commercial/crc-the-flagship"
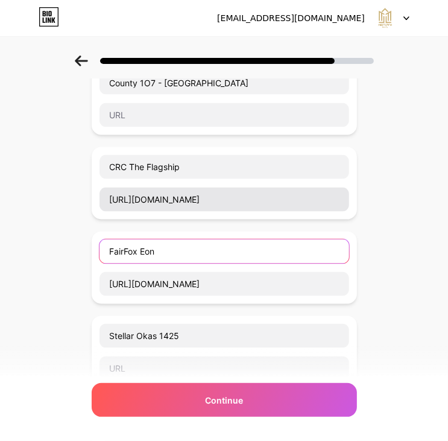
scroll to position [0, 0]
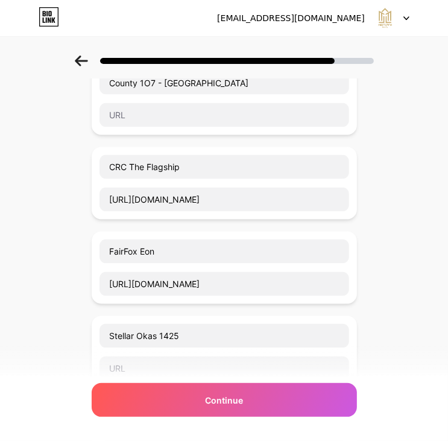
click at [76, 237] on div "Start with a link Add anything you want your followers to see. Group 108 https:…" at bounding box center [224, 53] width 448 height 2030
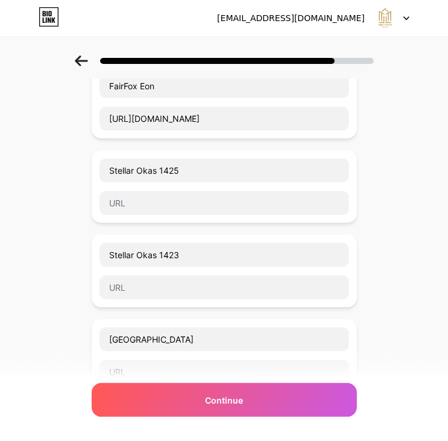
scroll to position [1207, 0]
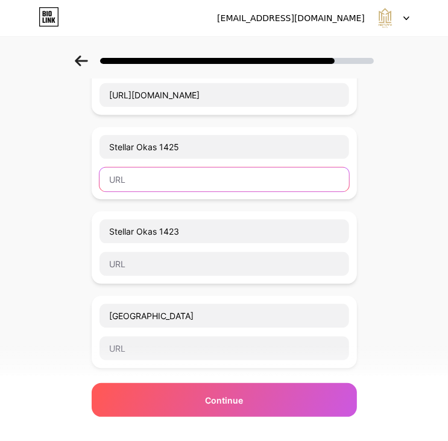
click at [147, 173] on input "text" at bounding box center [225, 179] width 250 height 24
paste input "https://midtownrealty.co.in/property/lease/stellar-okas-1425"
type input "https://midtownrealty.co.in/property/lease/stellar-okas-1425"
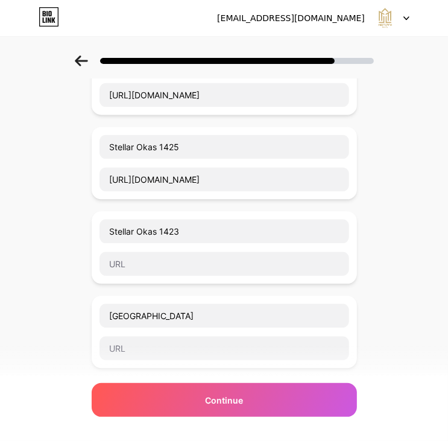
scroll to position [0, 0]
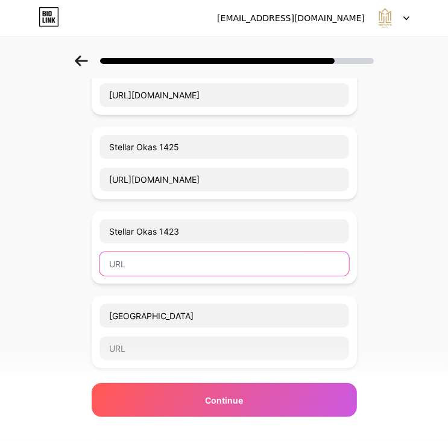
click at [146, 254] on input "text" at bounding box center [225, 264] width 250 height 24
paste input "https://midtownrealty.co.in/property/lease/stellar-okas-1423"
type input "https://midtownrealty.co.in/property/lease/stellar-okas-1423"
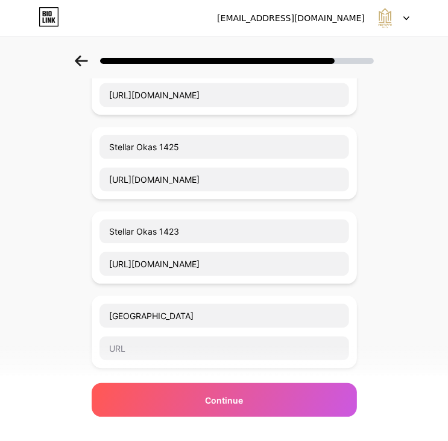
scroll to position [1328, 0]
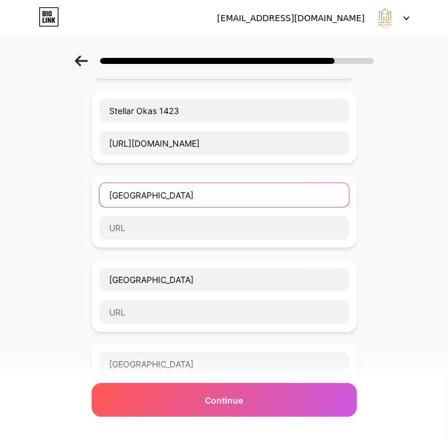
click at [275, 190] on input "Max Square Sector 129 Noida" at bounding box center [225, 195] width 250 height 24
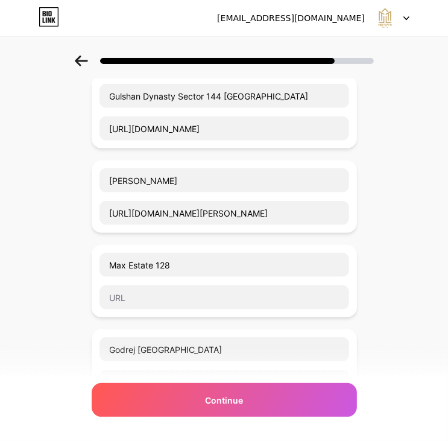
scroll to position [483, 0]
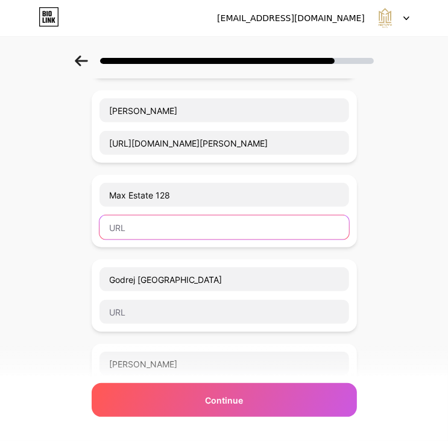
click at [169, 223] on input "text" at bounding box center [225, 227] width 250 height 24
paste input "https://midtownrealty.co.in/property/residential-resale/max-estate-128"
type input "https://midtownrealty.co.in/property/residential-resale/max-estate-128"
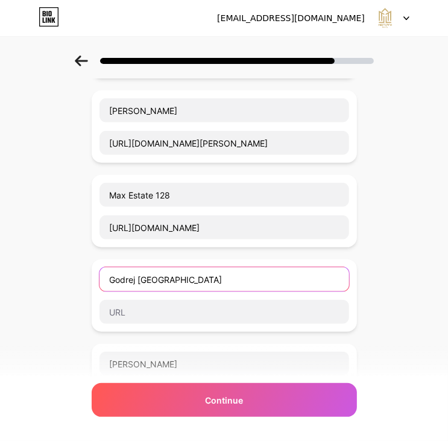
scroll to position [0, 0]
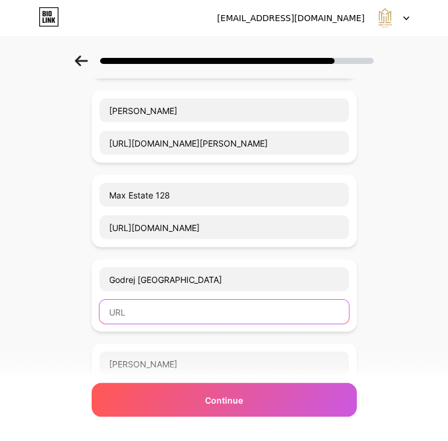
click at [152, 307] on input "text" at bounding box center [225, 312] width 250 height 24
paste input "https://midtownrealty.co.in/property/residential-resale/godrej-tropical-isle"
type input "https://midtownrealty.co.in/property/residential-resale/godrej-tropical-isle"
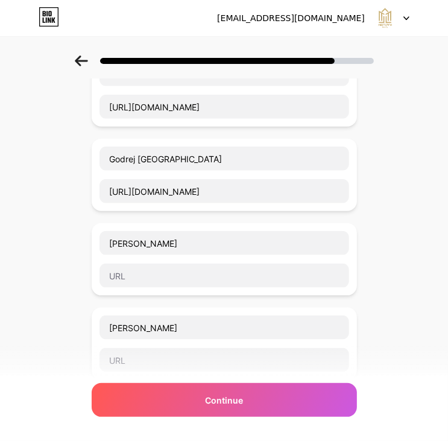
scroll to position [664, 0]
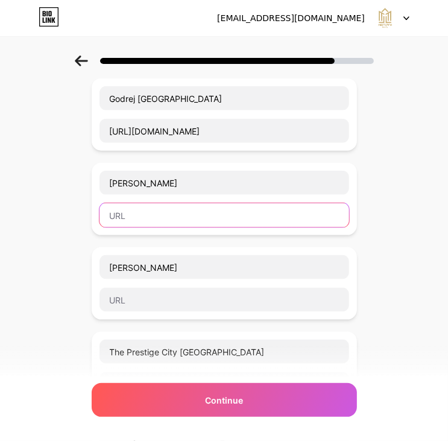
click at [149, 208] on input "text" at bounding box center [225, 215] width 250 height 24
click at [162, 209] on input "text" at bounding box center [225, 215] width 250 height 24
paste input "https://midtownrealty.co.in/property/residential-resale/godrej-jardinia"
type input "https://midtownrealty.co.in/property/residential-resale/godrej-jardinia"
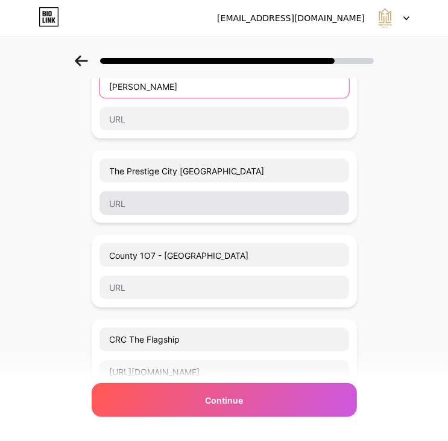
scroll to position [724, 0]
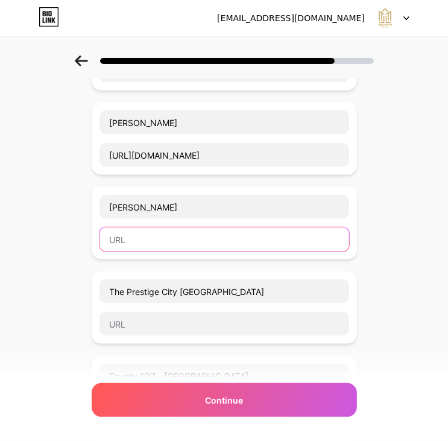
click at [188, 238] on input "text" at bounding box center [225, 240] width 250 height 24
paste input "https://midtownrealty.co.in/property/residential-resale/gulshan-botnia"
type input "https://midtownrealty.co.in/property/residential-resale/gulshan-botnia"
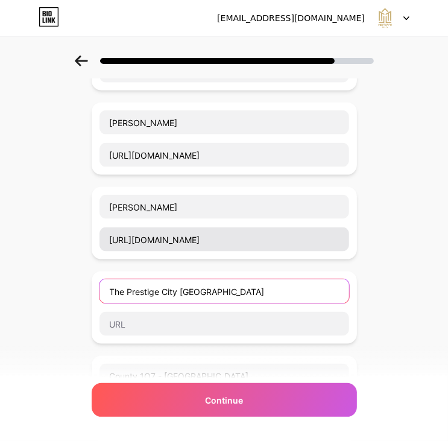
scroll to position [0, 0]
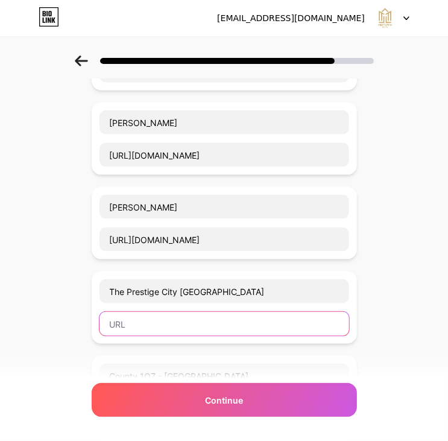
click at [159, 319] on input "text" at bounding box center [225, 324] width 250 height 24
paste input "https://midtownrealty.co.in/property/residential-fresh/the-prestige-city-indira…"
type input "https://midtownrealty.co.in/property/residential-fresh/the-prestige-city-indira…"
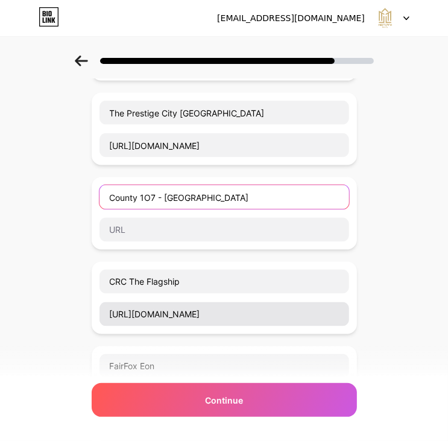
scroll to position [905, 0]
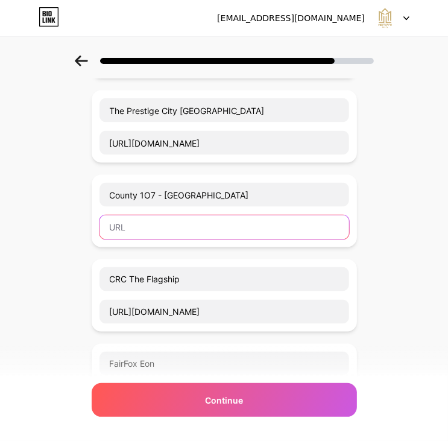
click at [165, 218] on input "text" at bounding box center [225, 227] width 250 height 24
paste input "https://midtownrealty.co.in/property/residential-fresh/county-1o7-sector-107-no…"
type input "https://midtownrealty.co.in/property/residential-fresh/county-1o7-sector-107-no…"
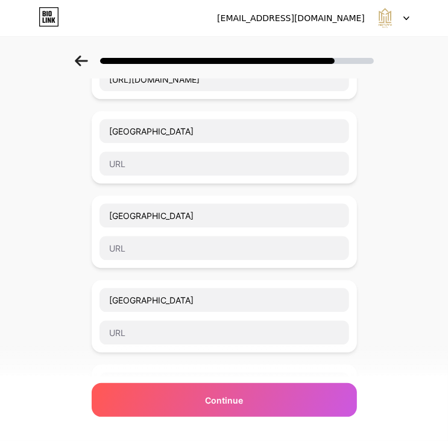
scroll to position [1328, 0]
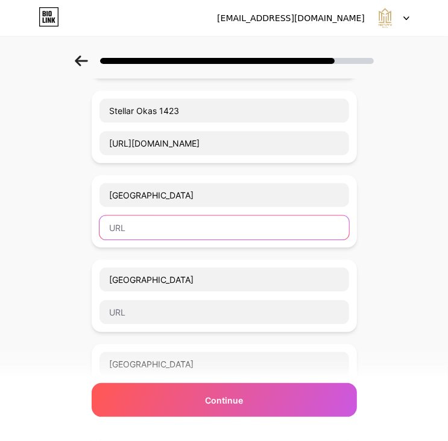
click at [164, 217] on input "text" at bounding box center [225, 227] width 250 height 24
paste input "https://midtownrealty.co.in/property/lease/max-square-sector-129-noida"
type input "https://midtownrealty.co.in/property/lease/max-square-sector-129-noida"
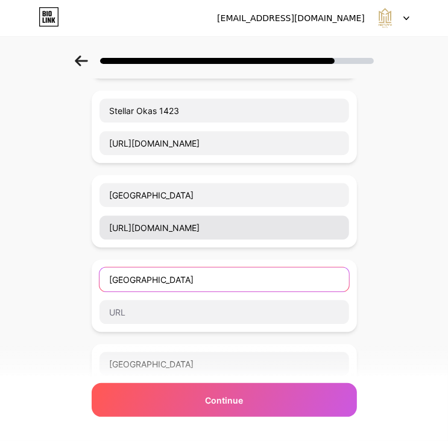
scroll to position [0, 0]
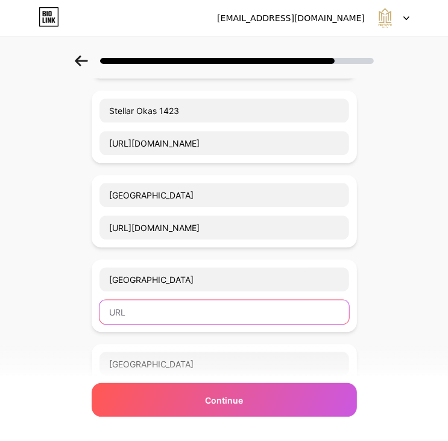
click at [157, 300] on input "text" at bounding box center [225, 312] width 250 height 24
paste input "https://midtownrealty.co.in/property/lease/dlf-techpark-sector-143a-noida"
type input "https://midtownrealty.co.in/property/lease/dlf-techpark-sector-143a-noida"
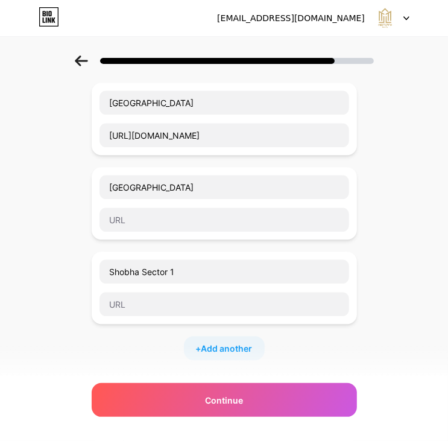
scroll to position [1509, 0]
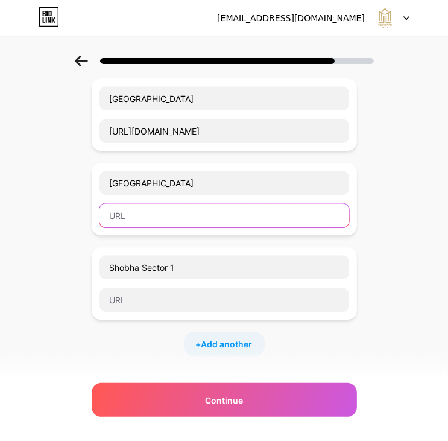
click at [152, 203] on input "text" at bounding box center [225, 215] width 250 height 24
paste input "https://midtownrealty.co.in/property/lease/riana-tower"
type input "https://midtownrealty.co.in/property/lease/riana-tower"
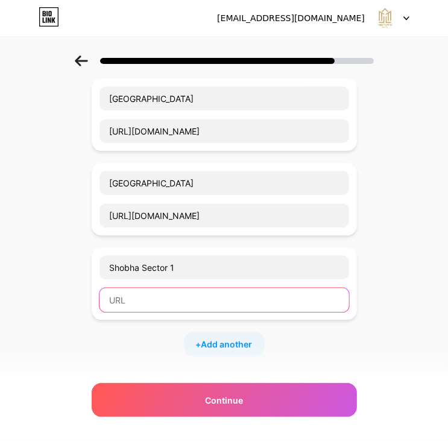
click at [184, 292] on input "text" at bounding box center [225, 300] width 250 height 24
paste input "https://midtownrealty.co.in/property/residential-fresh/sobha-sector-1-noida-ext…"
type input "https://midtownrealty.co.in/property/residential-fresh/sobha-sector-1-noida-ext…"
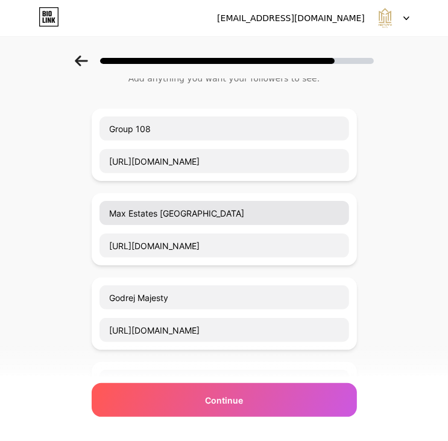
scroll to position [0, 0]
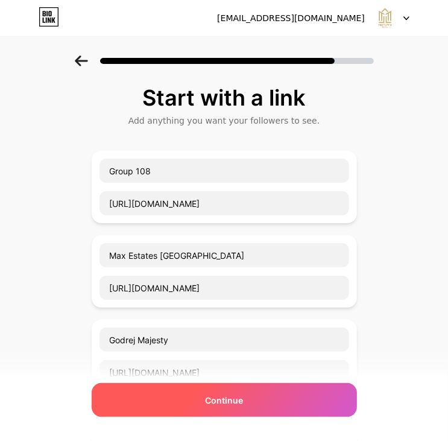
click at [255, 397] on div "Continue" at bounding box center [225, 400] width 266 height 34
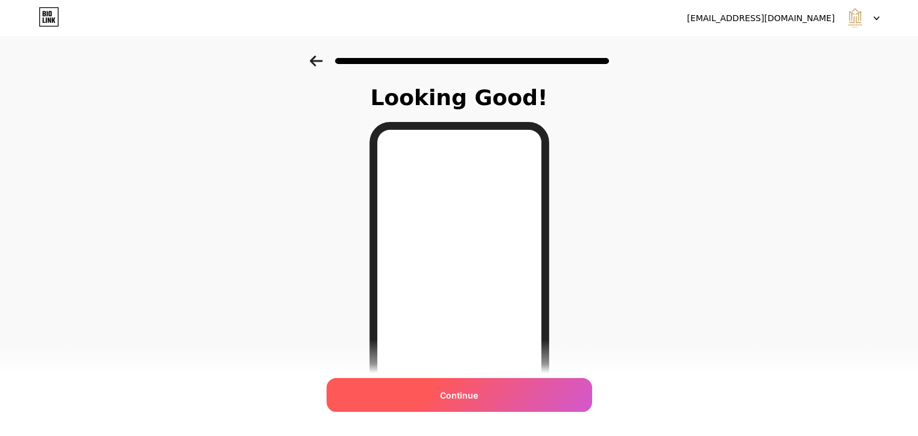
click at [460, 392] on span "Continue" at bounding box center [459, 395] width 38 height 13
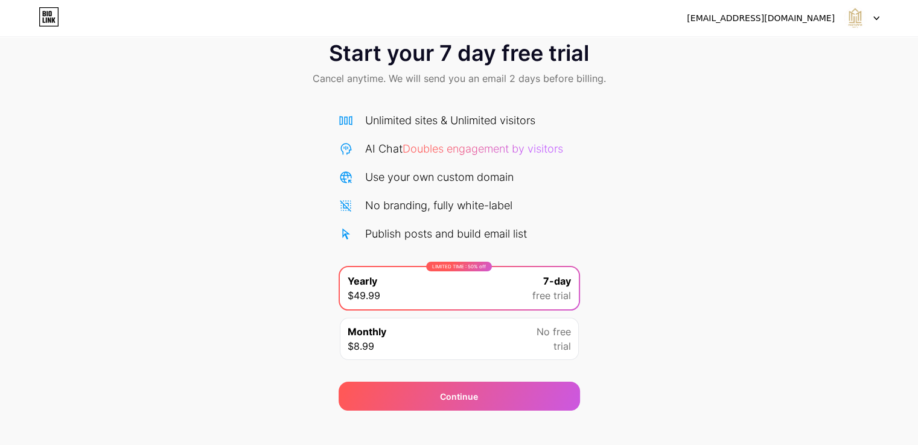
scroll to position [40, 0]
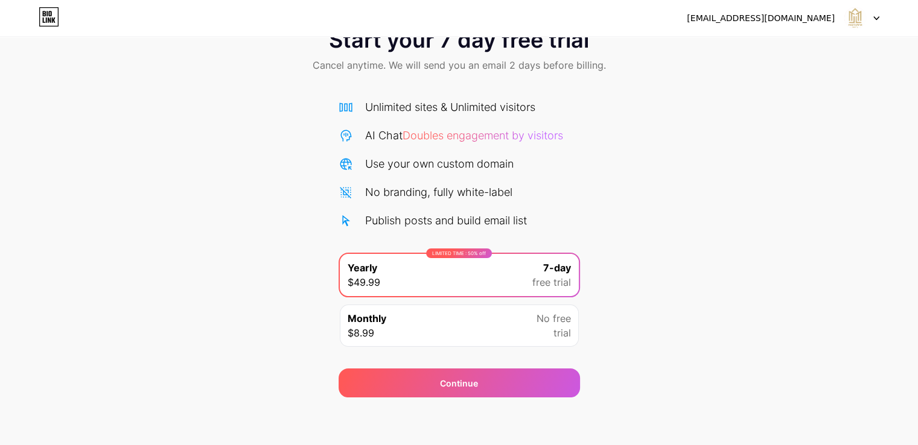
click at [876, 18] on icon at bounding box center [876, 18] width 6 height 4
click at [827, 158] on div "Start your 7 day free trial Cancel anytime. We will send you an email 2 days be…" at bounding box center [459, 207] width 918 height 382
click at [850, 20] on img at bounding box center [855, 18] width 23 height 23
drag, startPoint x: 654, startPoint y: 282, endPoint x: 633, endPoint y: 281, distance: 21.2
click at [654, 282] on div "Start your 7 day free trial Cancel anytime. We will send you an email 2 days be…" at bounding box center [459, 207] width 918 height 382
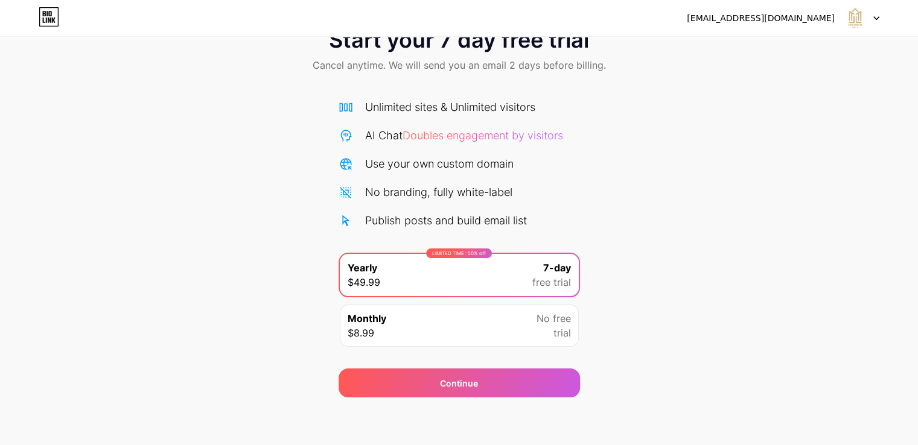
click at [487, 322] on div "Monthly $8.99 No free trial" at bounding box center [459, 326] width 239 height 42
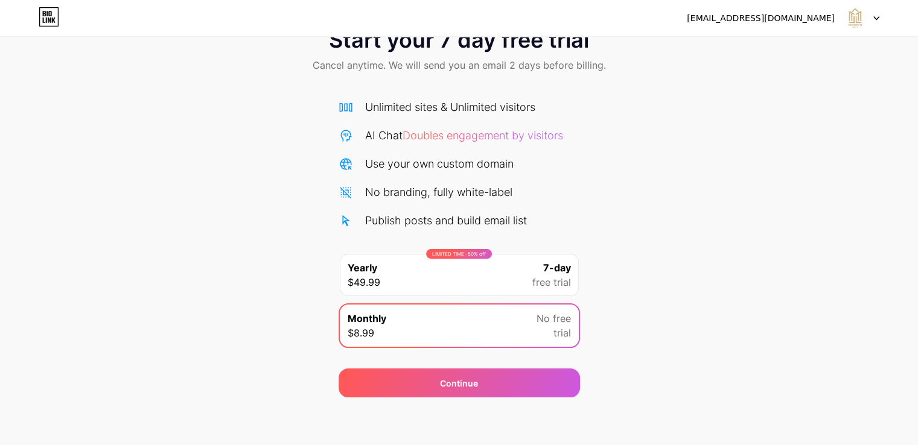
click at [481, 290] on div "LIMITED TIME : 50% off Yearly $49.99 7-day free trial" at bounding box center [459, 275] width 239 height 42
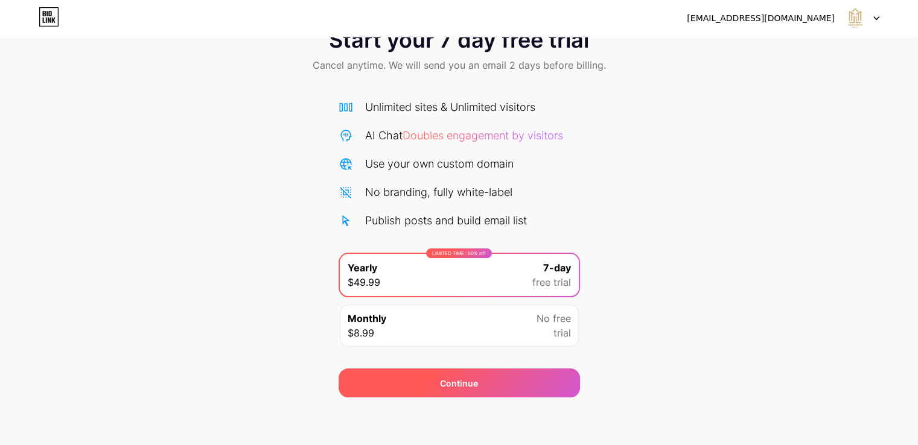
click at [480, 382] on div "Continue" at bounding box center [459, 383] width 241 height 29
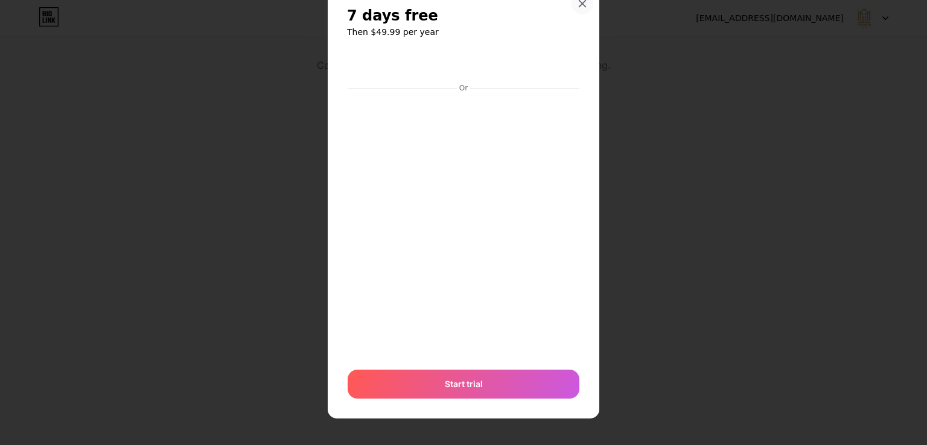
click at [578, 3] on icon at bounding box center [583, 4] width 10 height 10
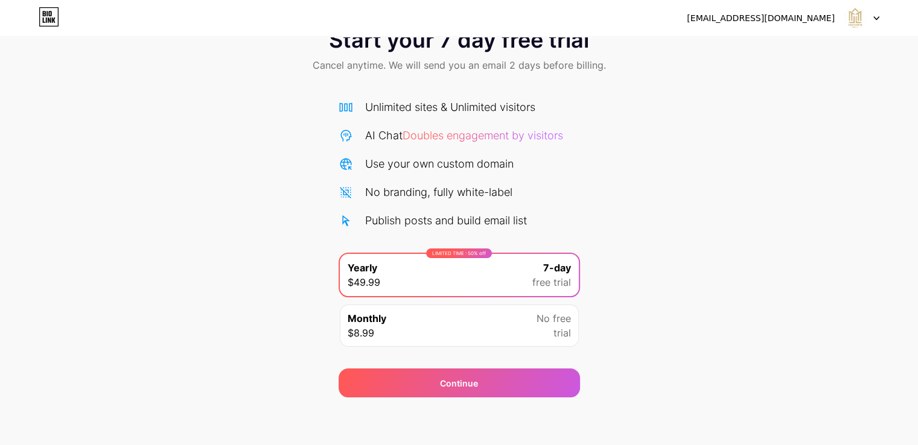
scroll to position [0, 0]
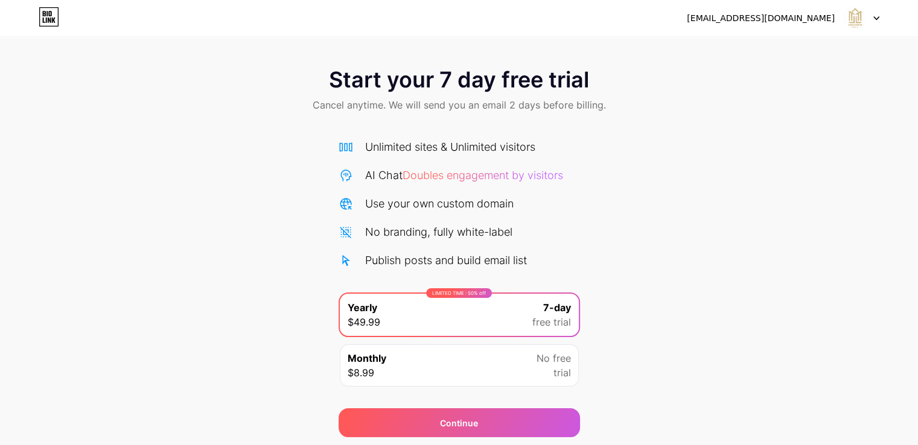
click at [48, 18] on icon at bounding box center [49, 16] width 21 height 19
click at [860, 14] on img at bounding box center [855, 18] width 23 height 23
click at [794, 21] on div "[EMAIL_ADDRESS][DOMAIN_NAME]" at bounding box center [761, 18] width 148 height 13
click at [875, 18] on icon at bounding box center [876, 18] width 5 height 3
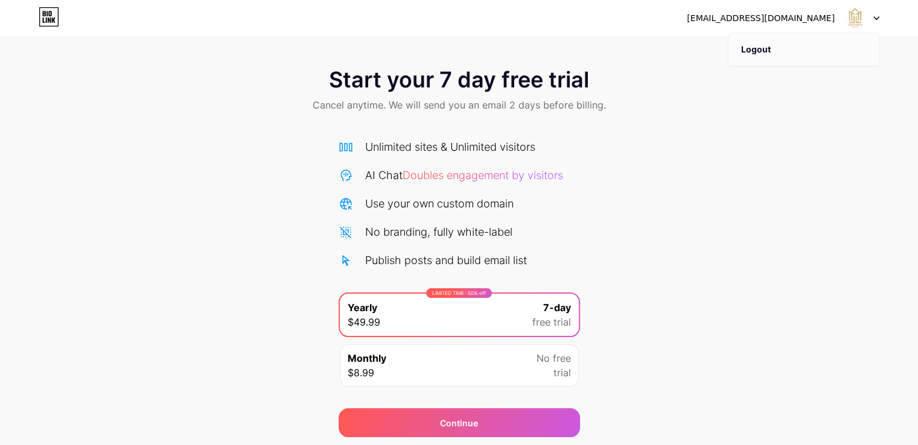
click at [768, 49] on li "Logout" at bounding box center [804, 49] width 150 height 33
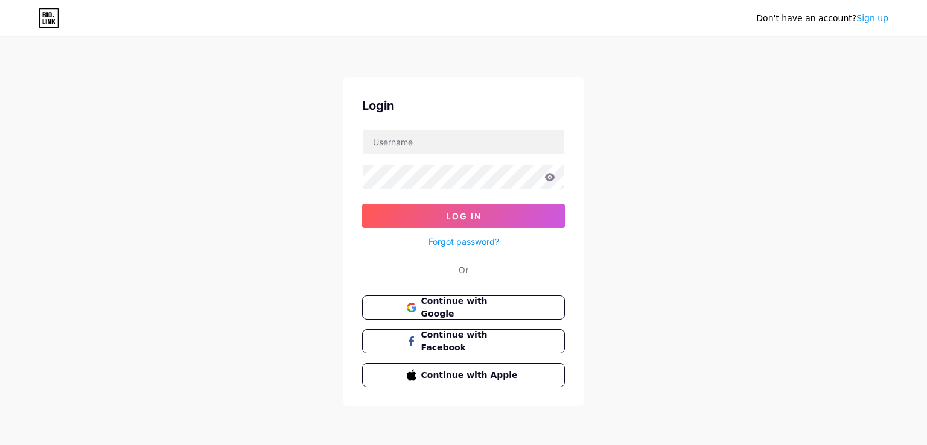
click at [768, 49] on div "Don't have an account? Sign up Login Log In Forgot password? Or Continue with G…" at bounding box center [463, 222] width 927 height 445
type input "[EMAIL_ADDRESS][DOMAIN_NAME]"
click at [779, 191] on div "Don't have an account? Sign up Login [EMAIL_ADDRESS][DOMAIN_NAME] Log In Forgot…" at bounding box center [463, 222] width 927 height 445
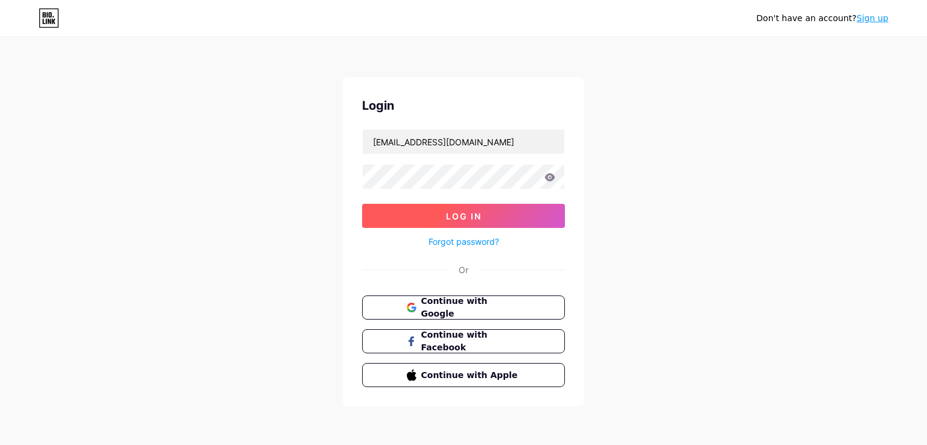
click at [453, 212] on span "Log In" at bounding box center [464, 216] width 36 height 10
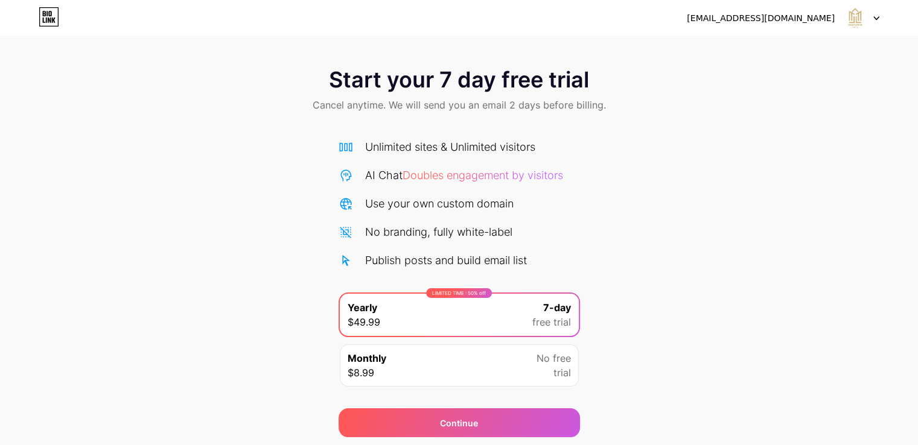
click at [45, 18] on icon at bounding box center [49, 16] width 21 height 19
